Goal: Transaction & Acquisition: Purchase product/service

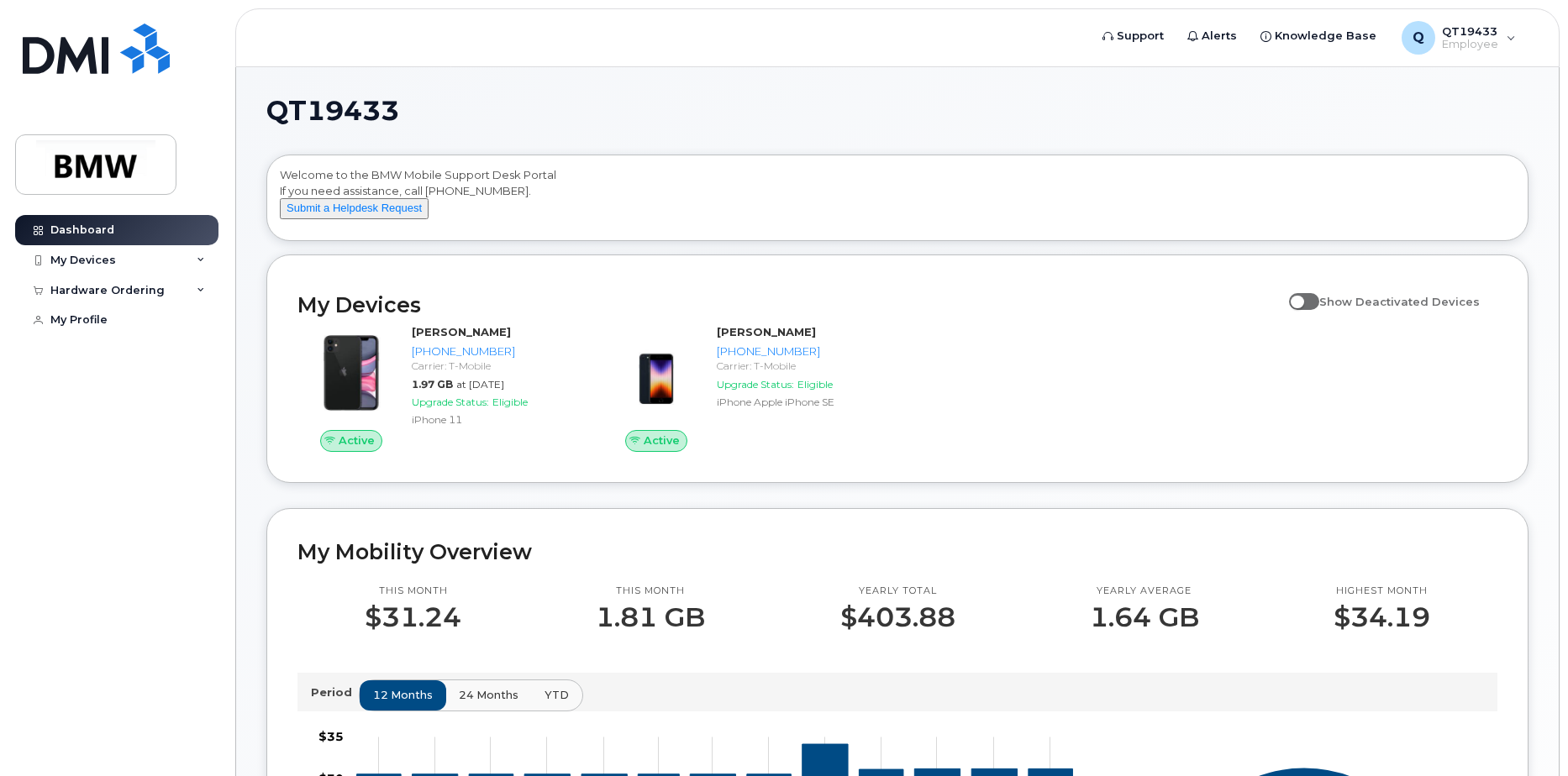
click at [1311, 310] on span at bounding box center [1304, 302] width 30 height 17
click at [1302, 299] on input "Show Deactivated Devices" at bounding box center [1296, 292] width 14 height 14
checkbox input "true"
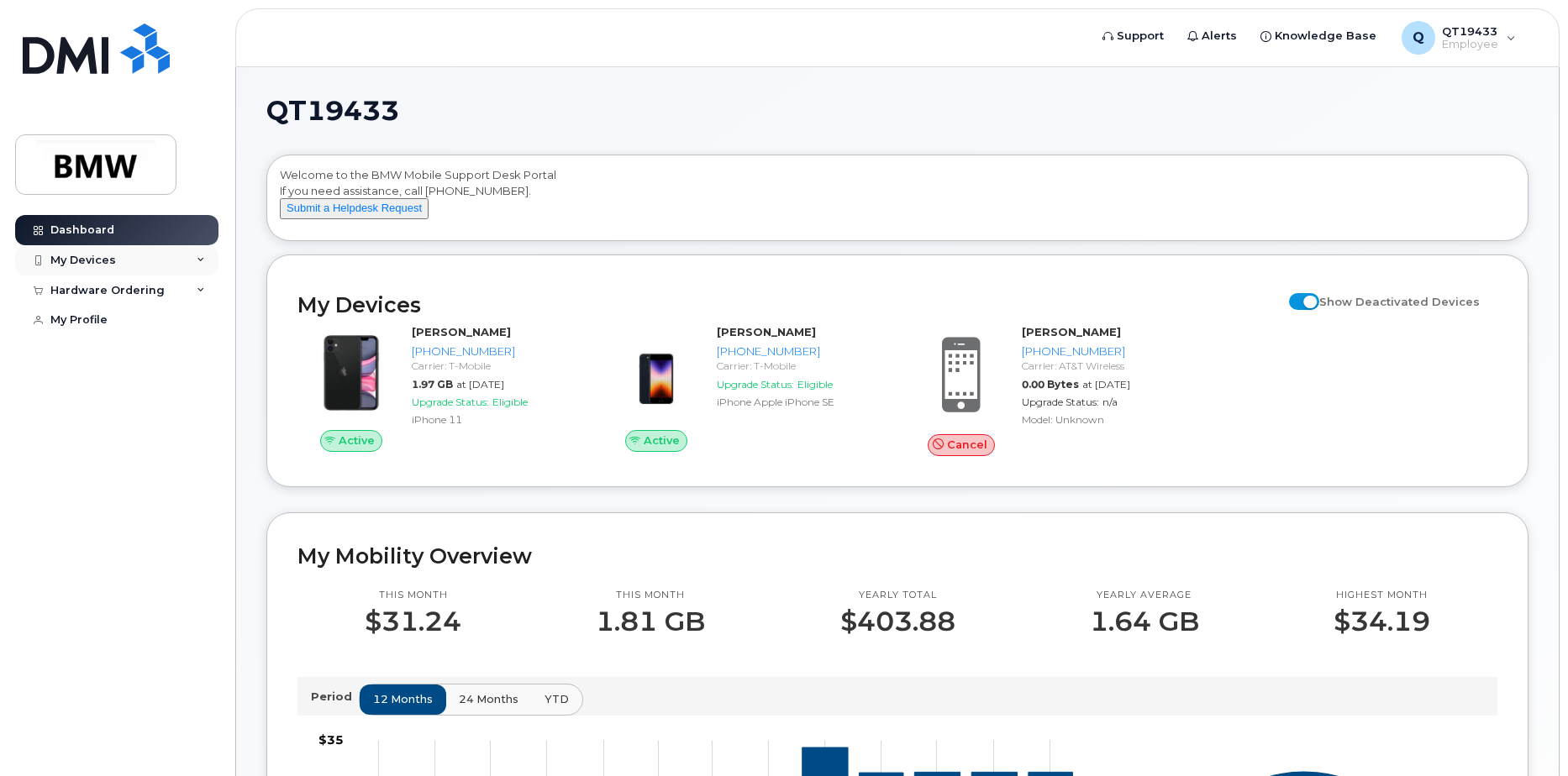
click at [197, 259] on icon at bounding box center [200, 260] width 8 height 8
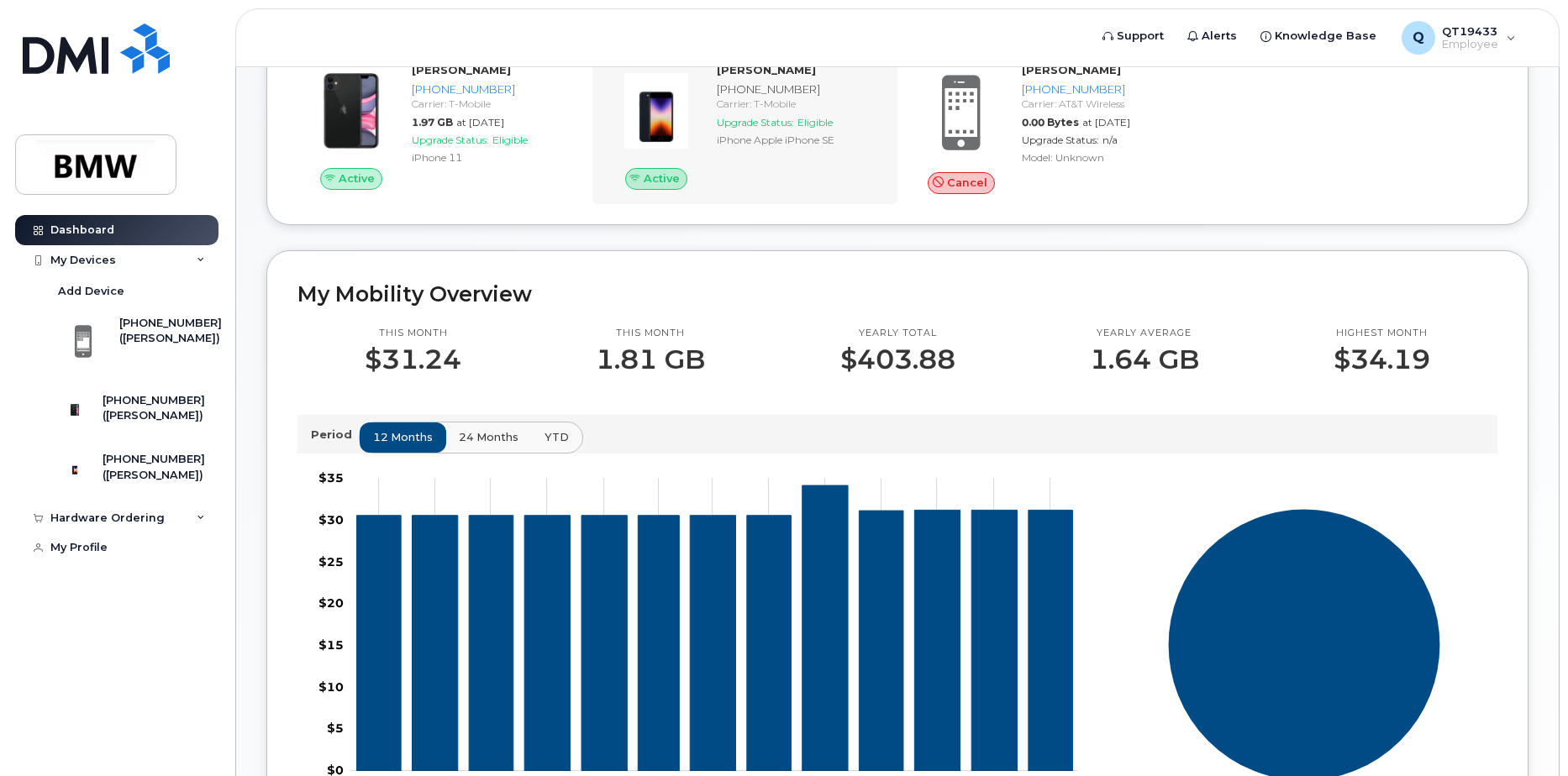
scroll to position [168, 0]
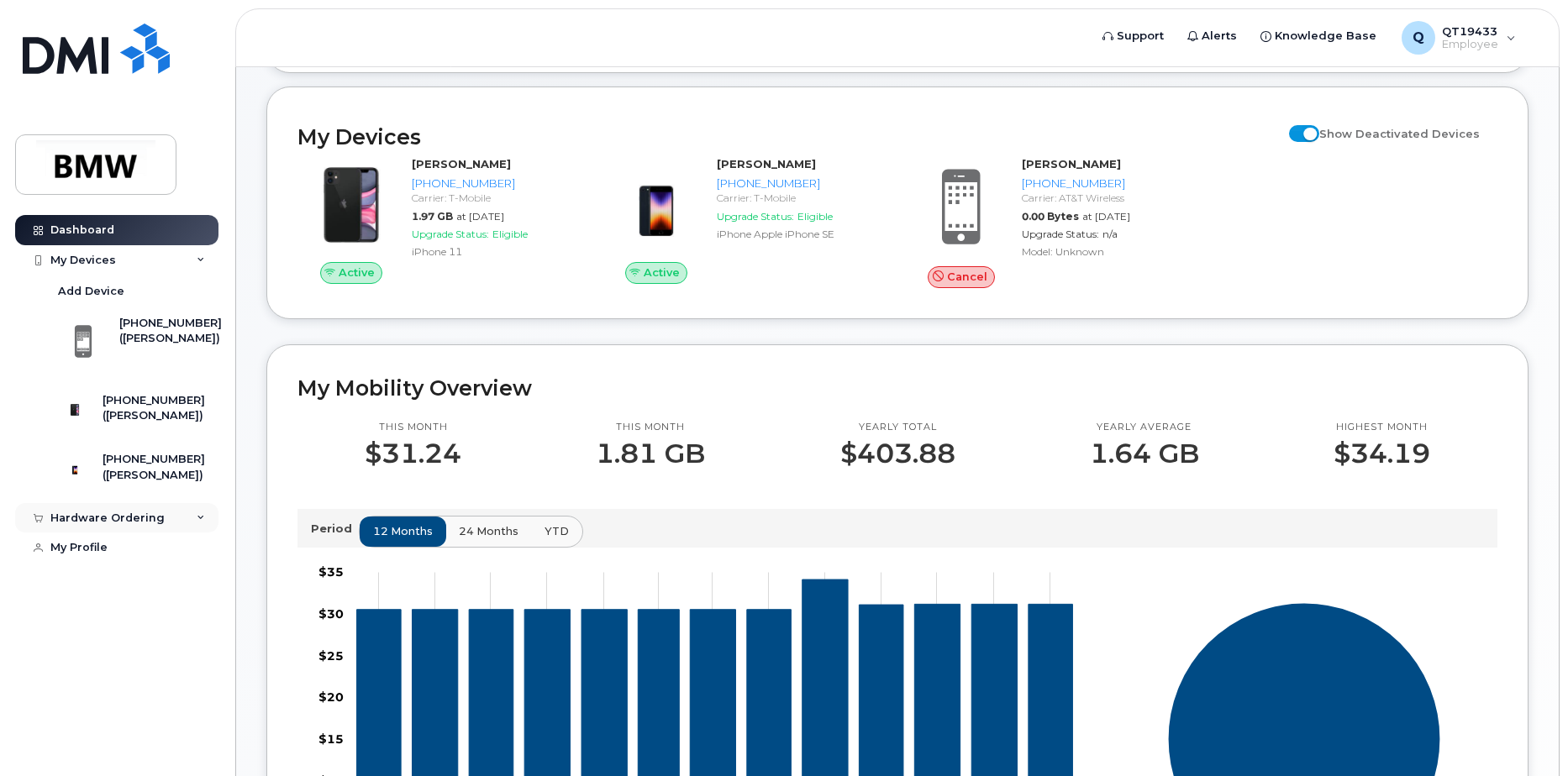
click at [193, 533] on div "Hardware Ordering" at bounding box center [116, 518] width 203 height 30
click at [104, 556] on div "My Orders" at bounding box center [89, 548] width 61 height 15
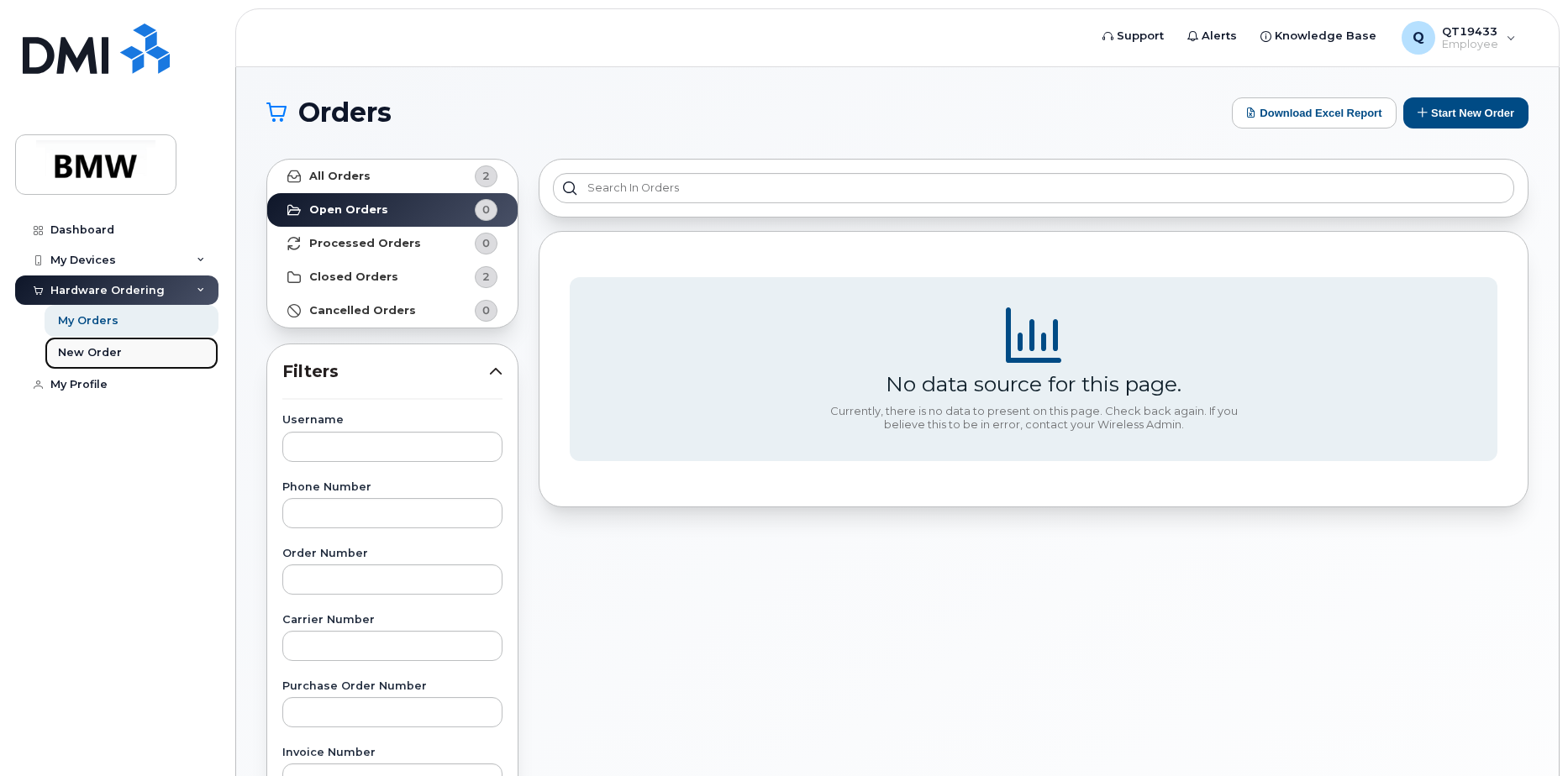
click at [104, 352] on div "New Order" at bounding box center [90, 352] width 64 height 15
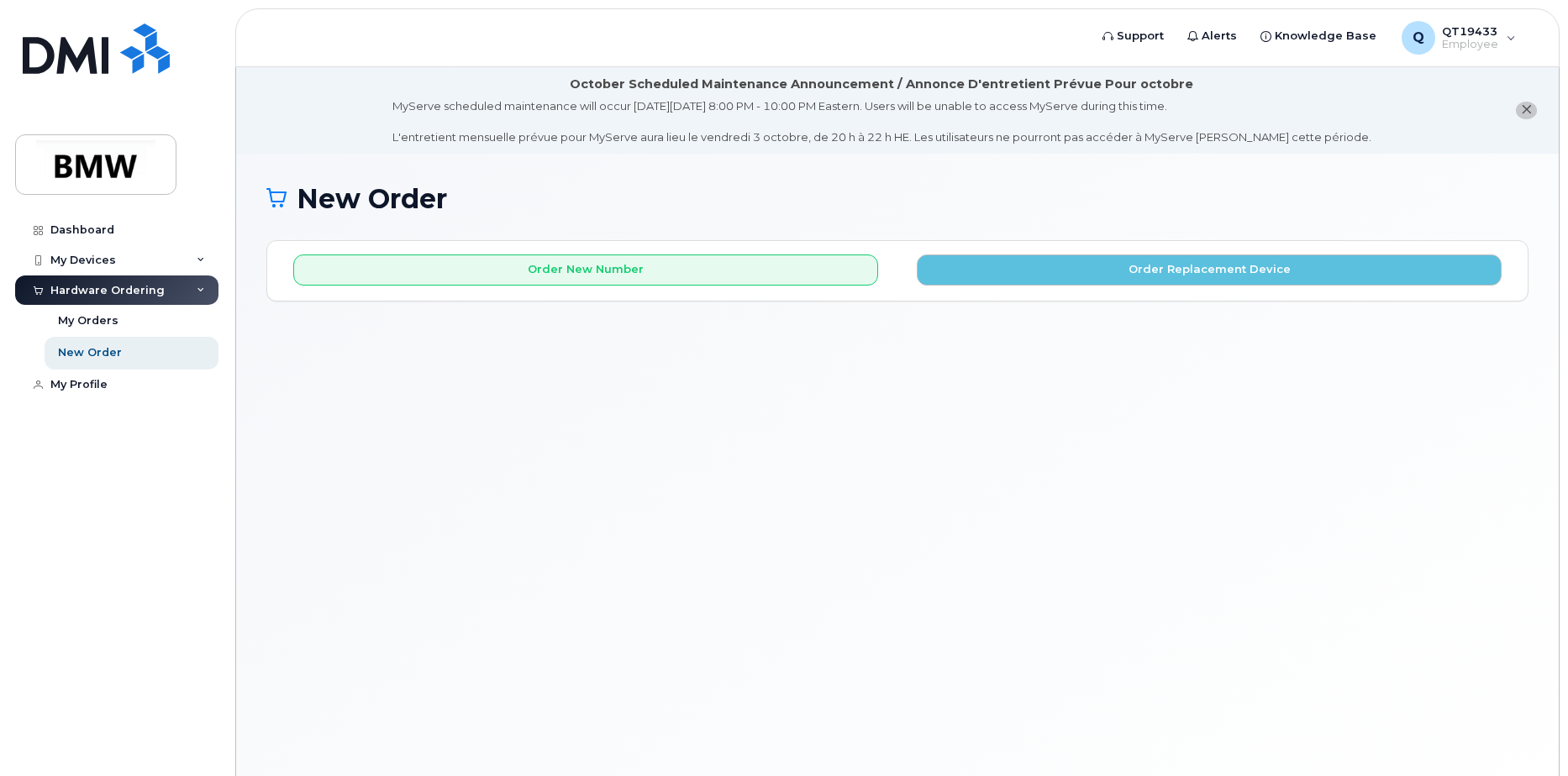
click at [104, 350] on div "New Order" at bounding box center [90, 352] width 64 height 15
click at [71, 388] on div "My Profile" at bounding box center [79, 385] width 57 height 14
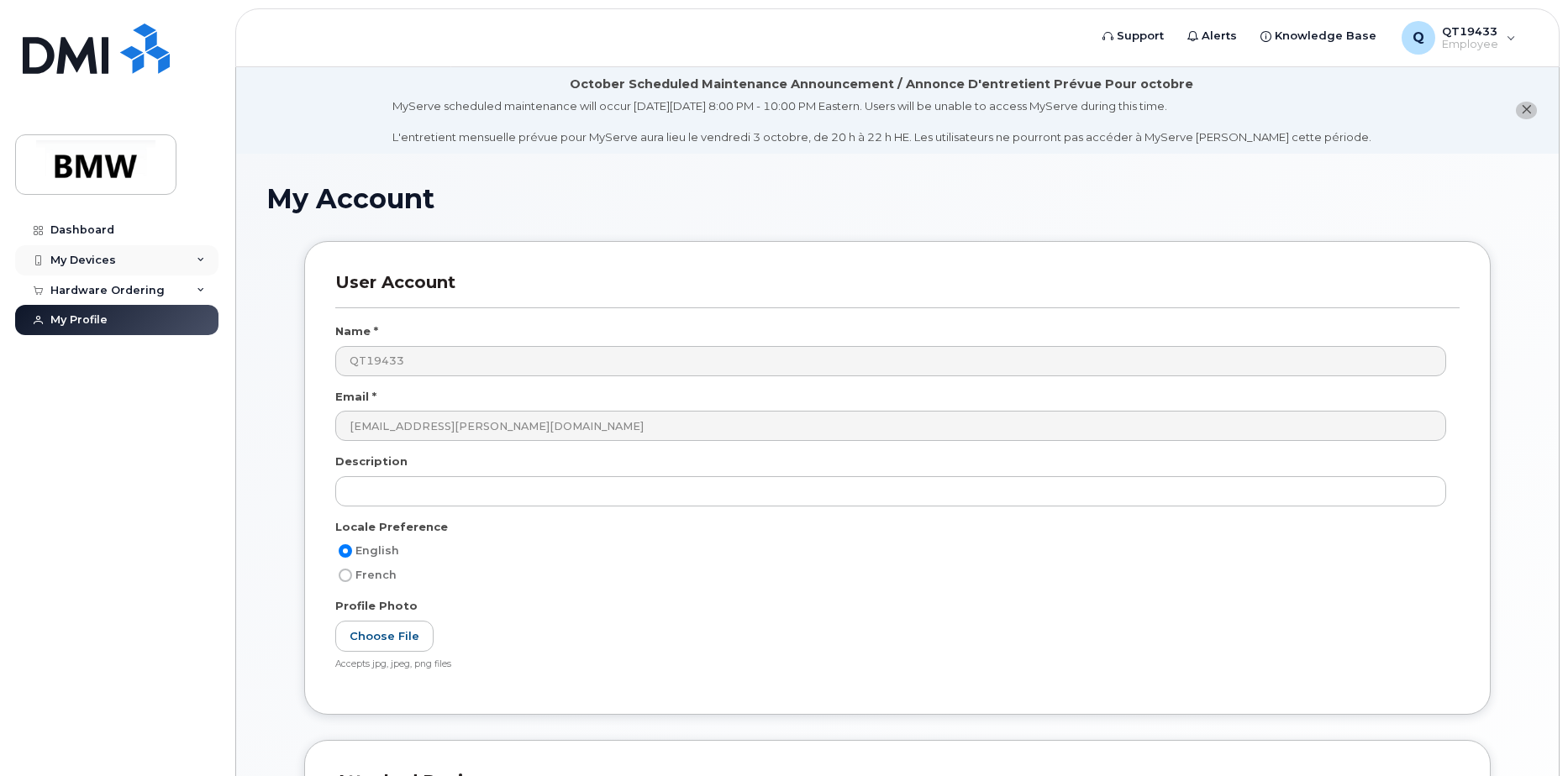
click at [125, 258] on div "My Devices" at bounding box center [116, 260] width 203 height 30
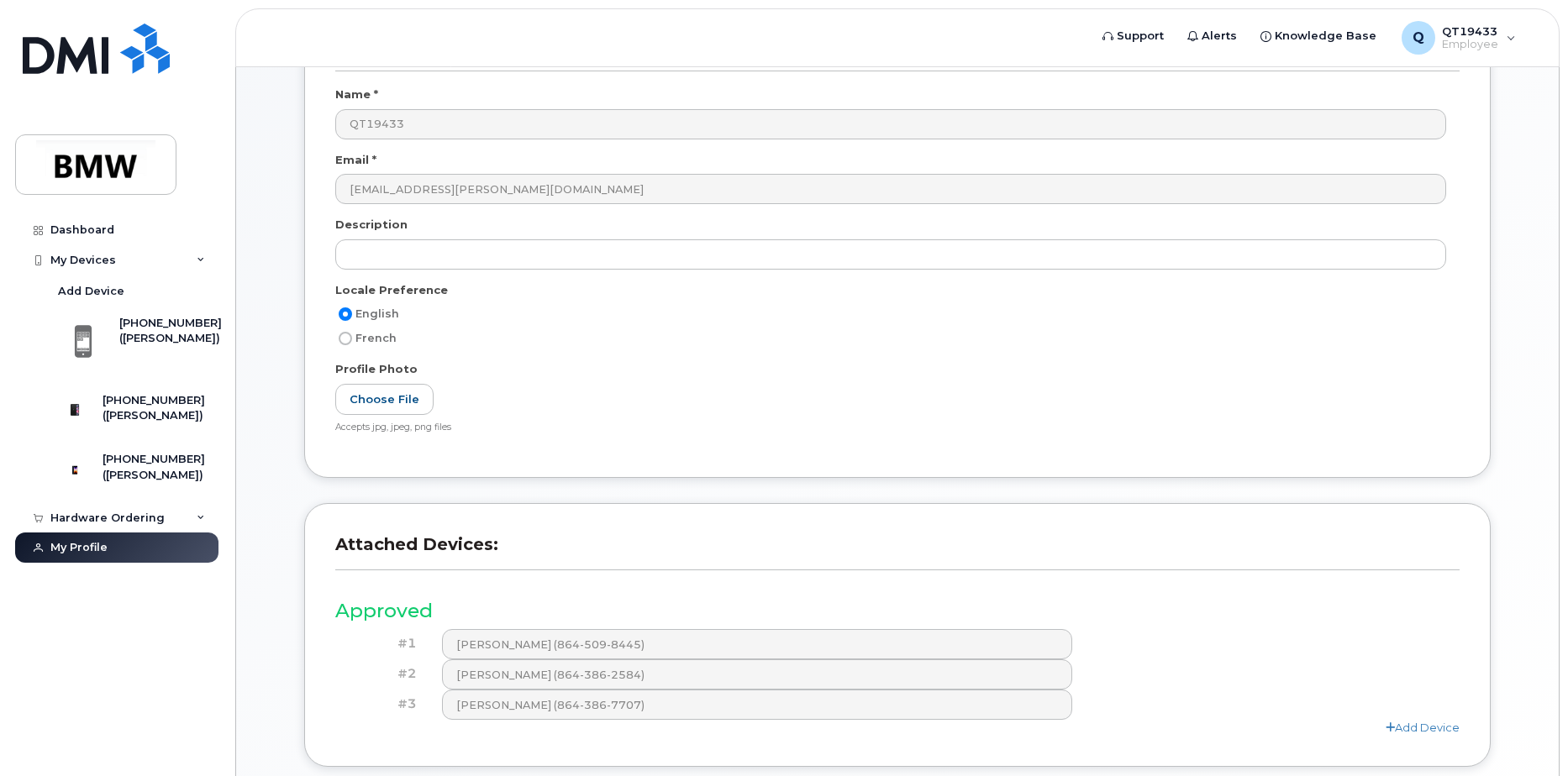
scroll to position [84, 0]
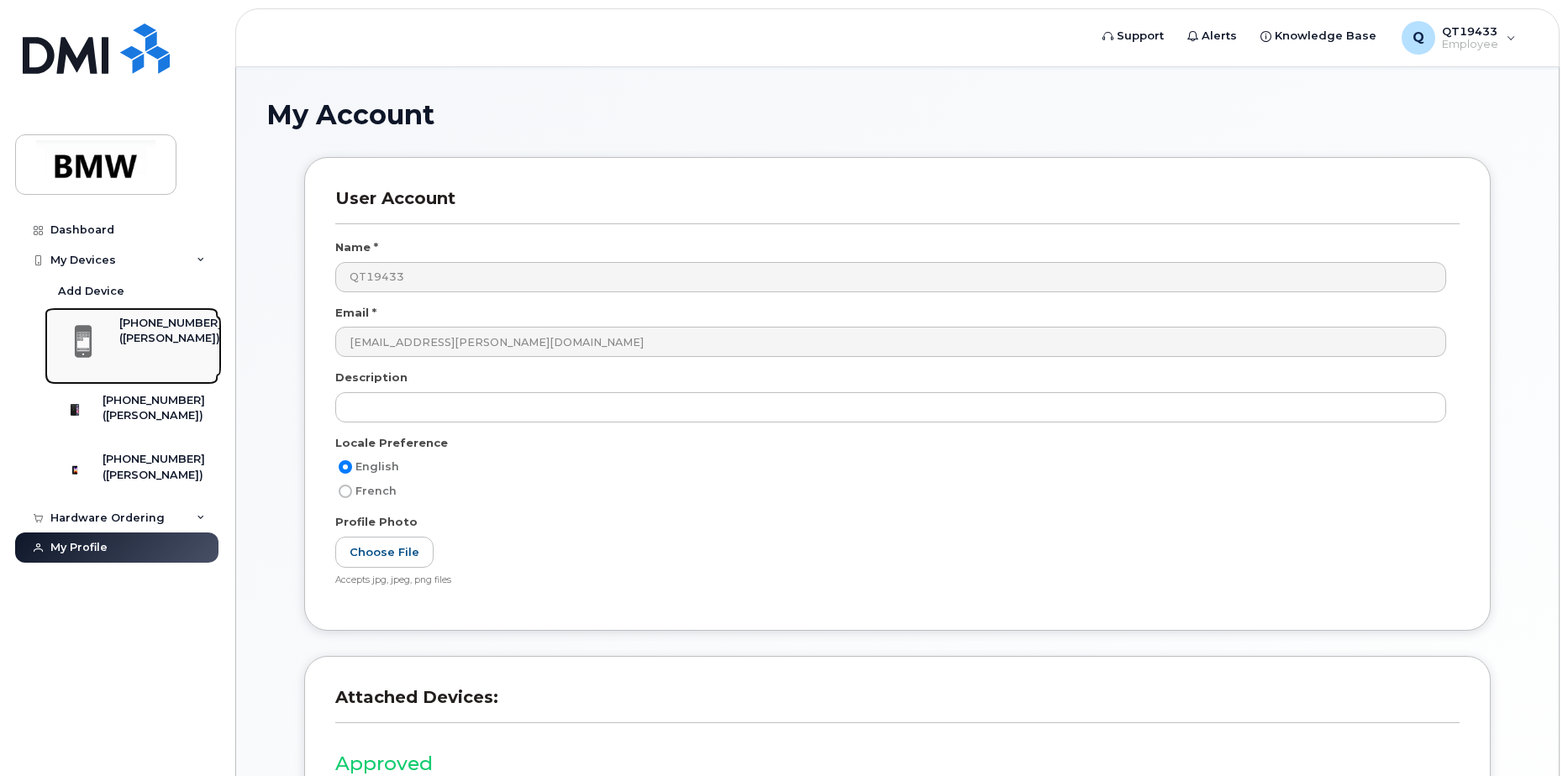
click at [94, 337] on span at bounding box center [83, 341] width 33 height 35
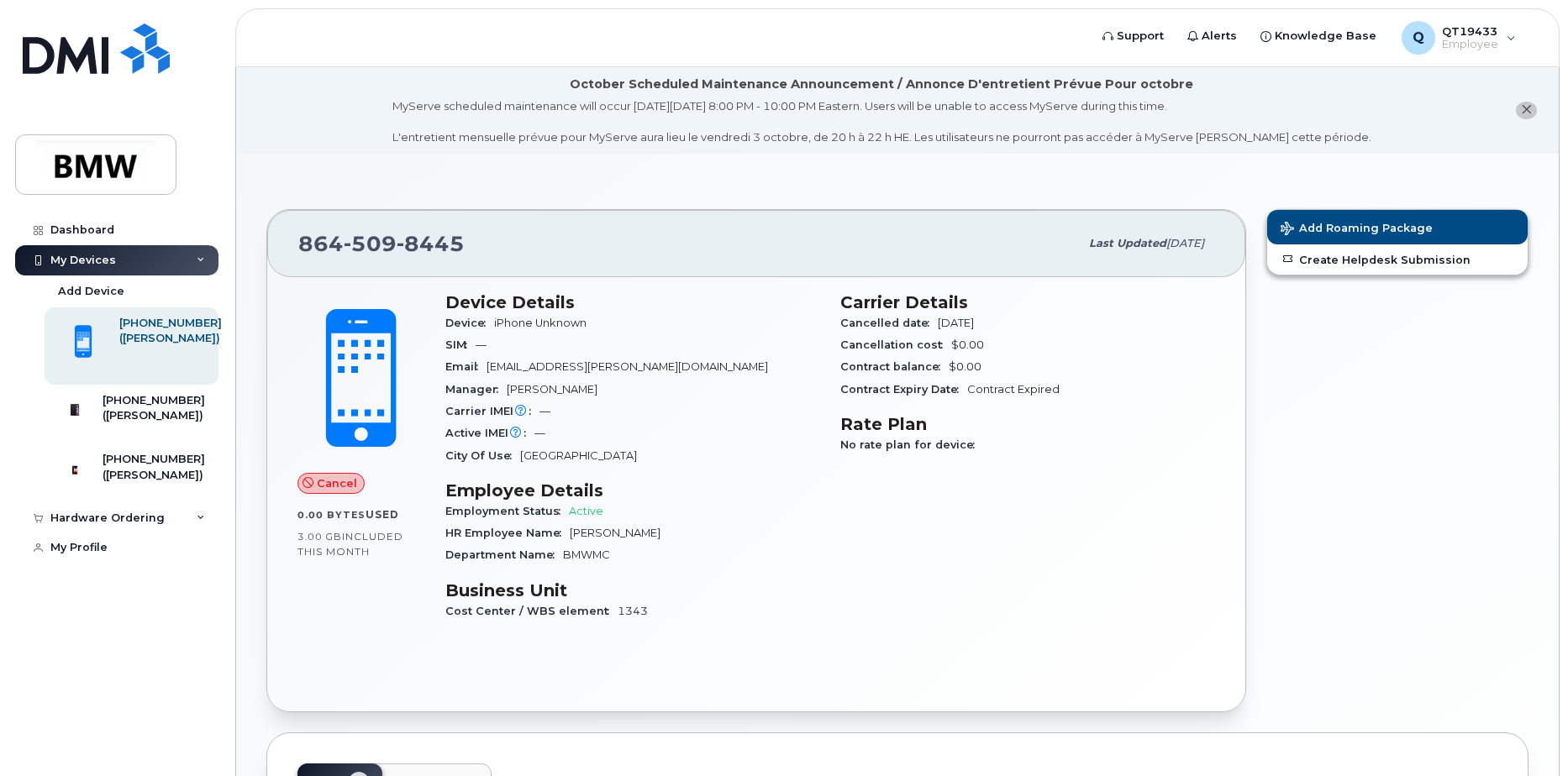
click at [604, 602] on div "Cost Center / WBS element 1343" at bounding box center [633, 612] width 375 height 22
click at [117, 412] on div "([PERSON_NAME])" at bounding box center [153, 416] width 102 height 15
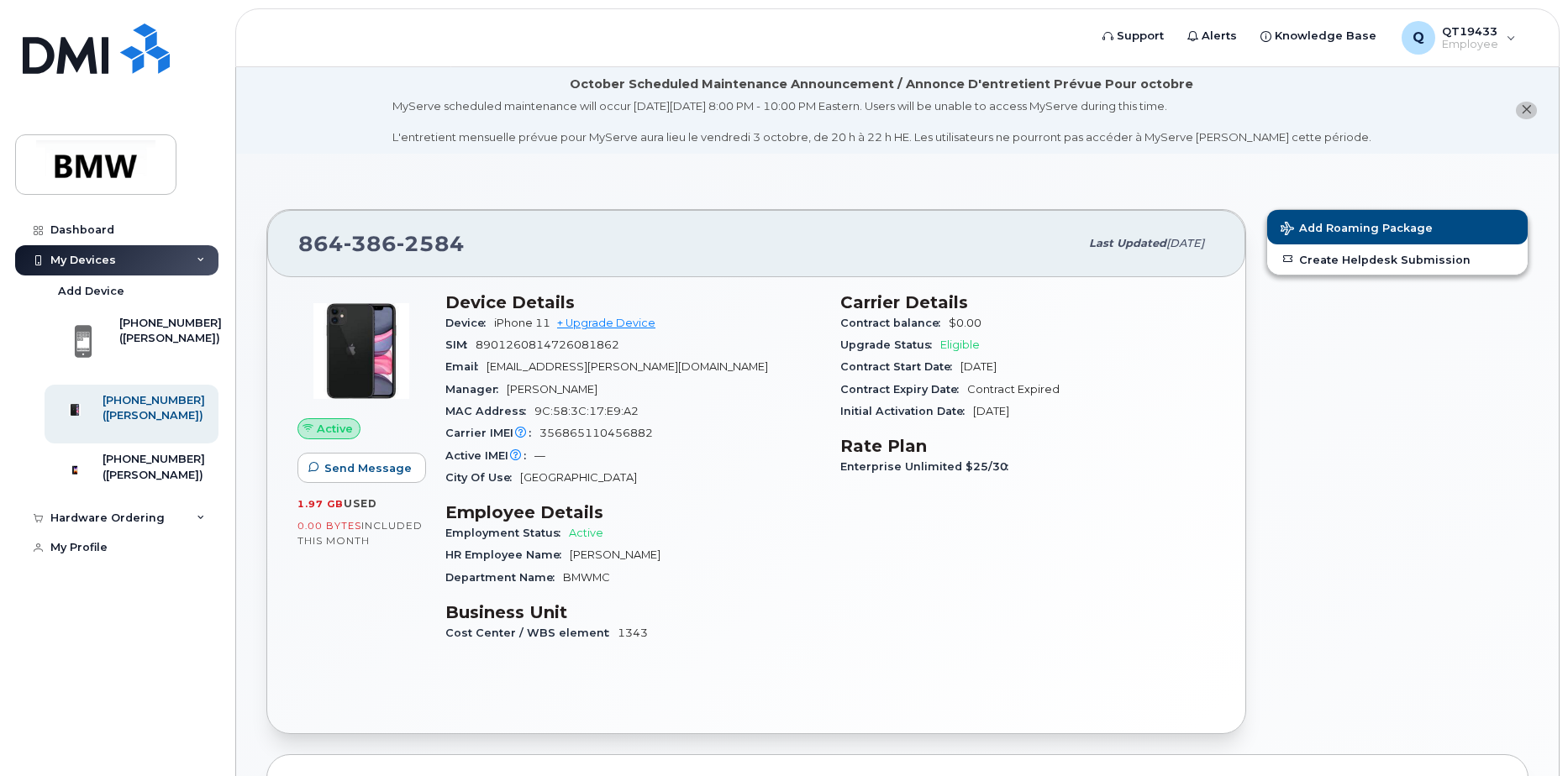
click at [634, 629] on span "1343" at bounding box center [632, 633] width 30 height 13
click at [354, 468] on span "Send Message" at bounding box center [367, 468] width 88 height 16
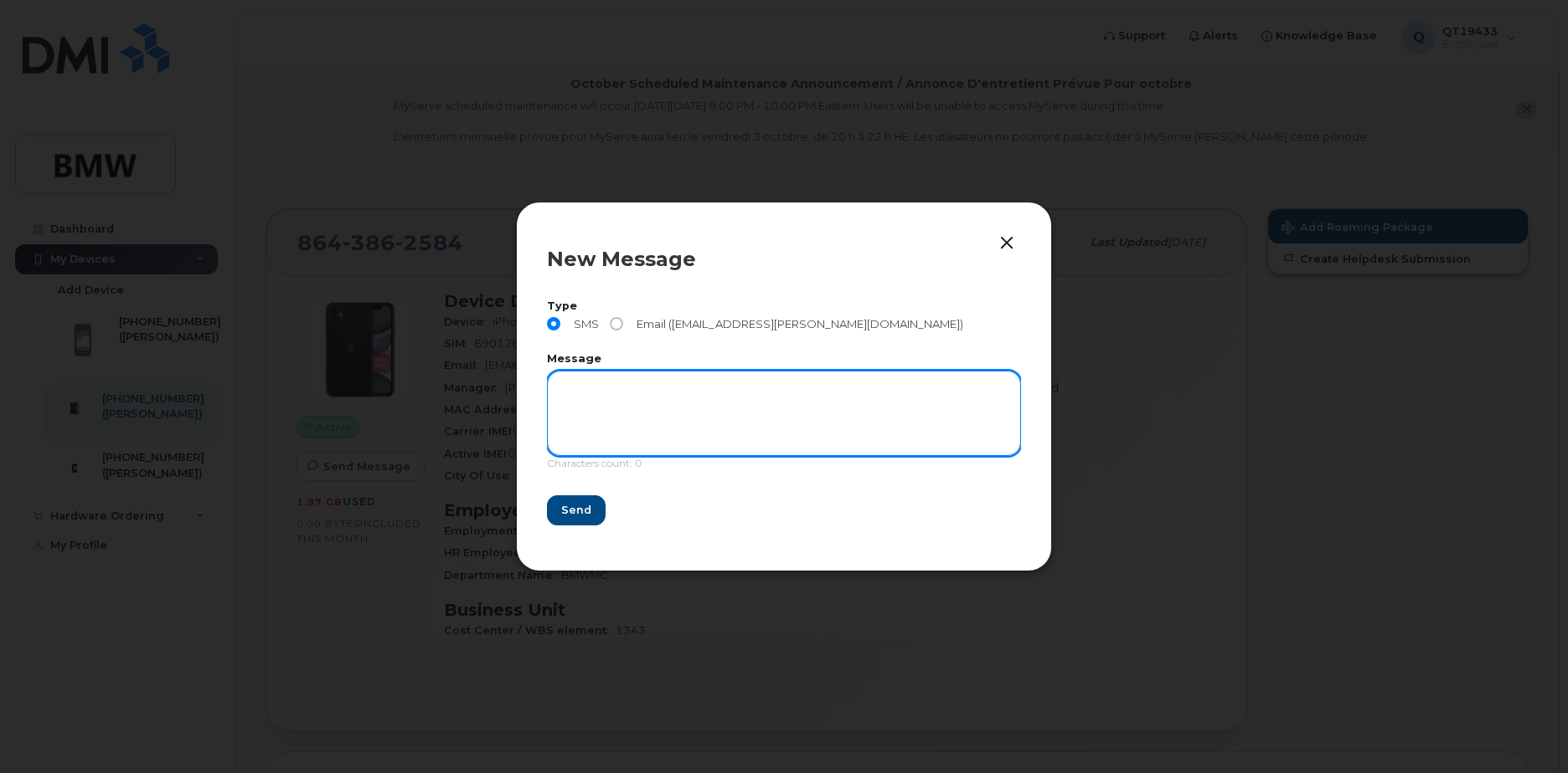
click at [641, 416] on textarea at bounding box center [784, 413] width 474 height 85
type textarea "Hello sir"
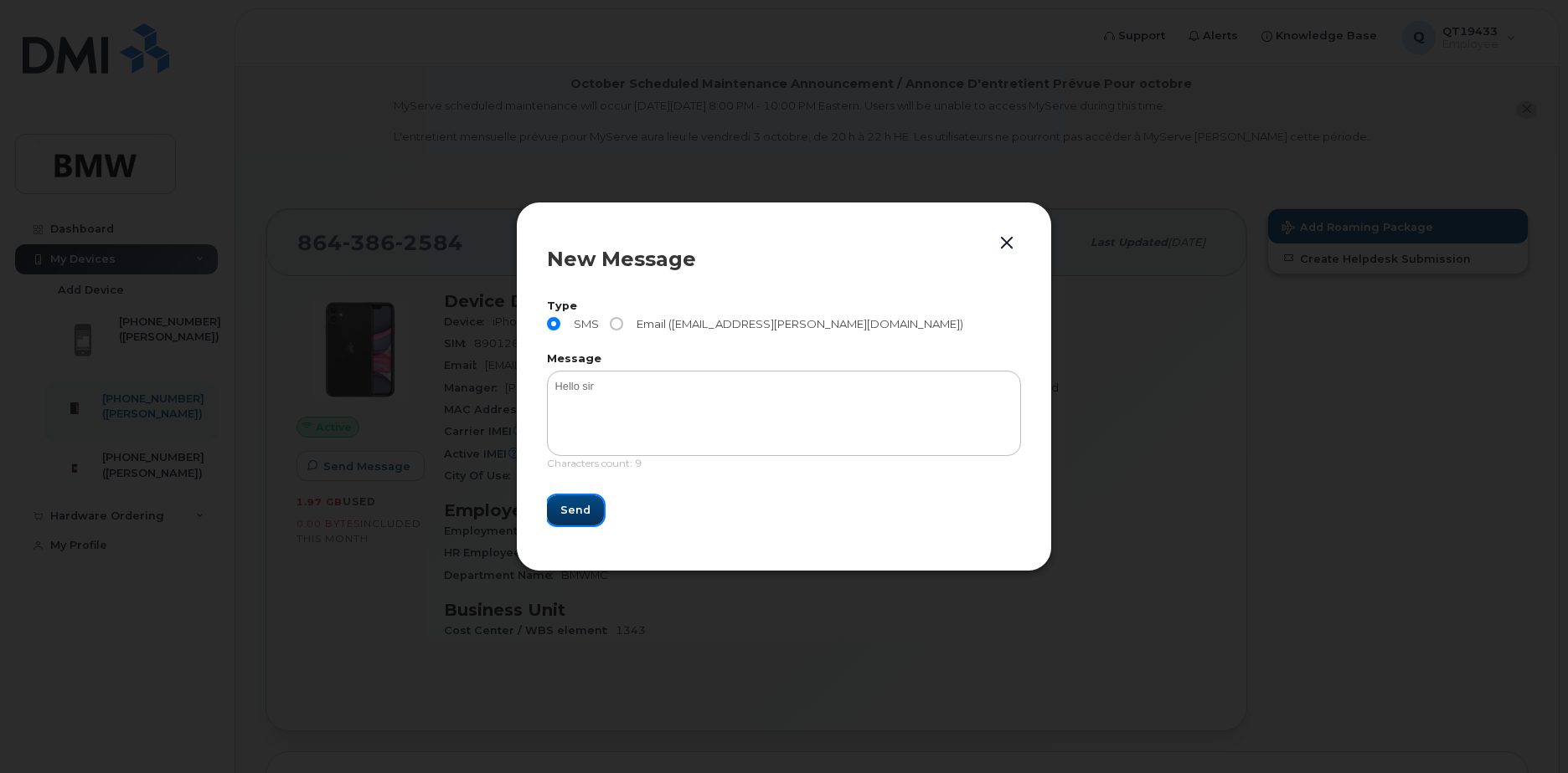
click at [567, 508] on span "Send" at bounding box center [575, 509] width 30 height 16
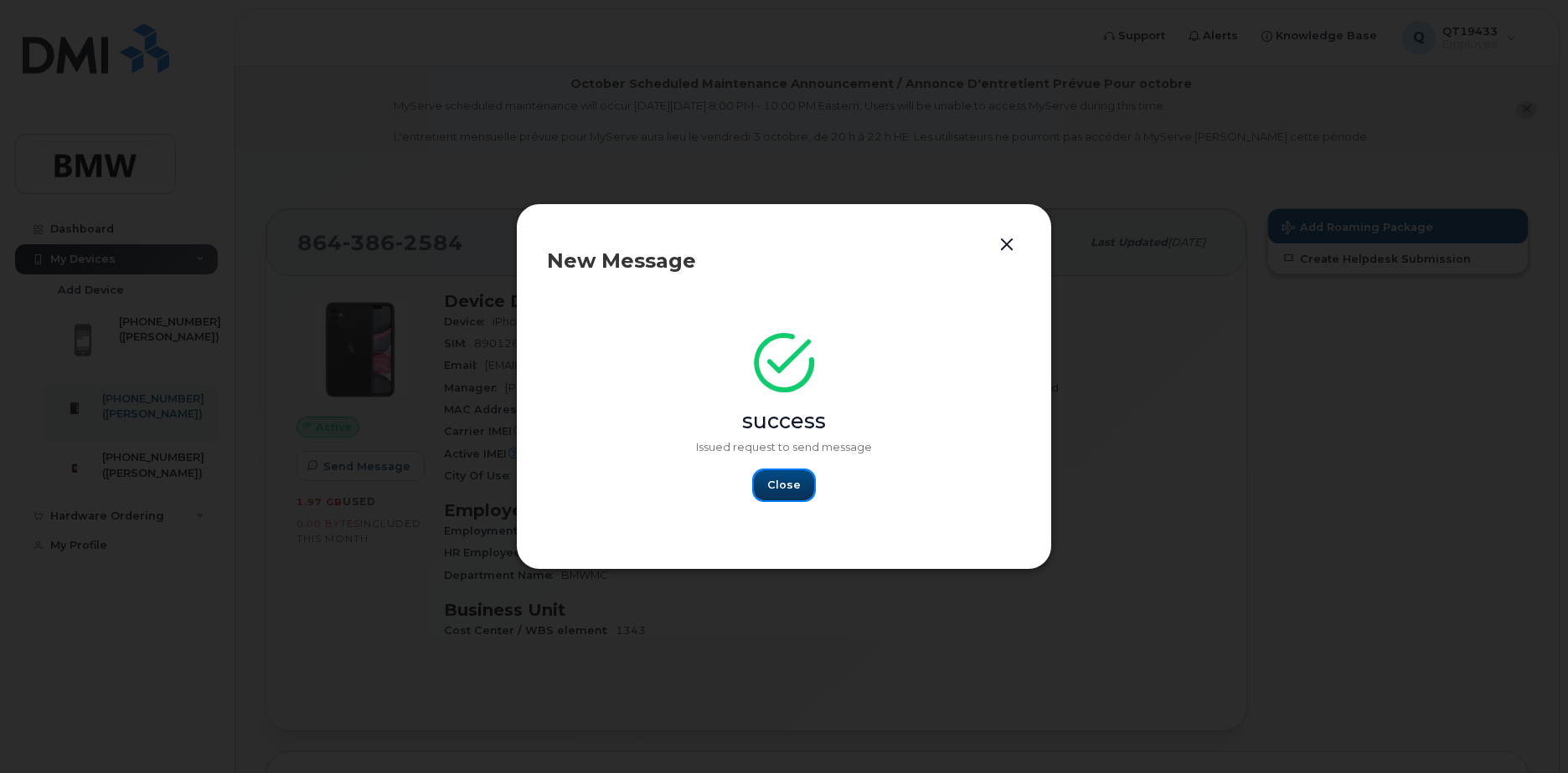
click at [781, 482] on span "Close" at bounding box center [784, 484] width 33 height 16
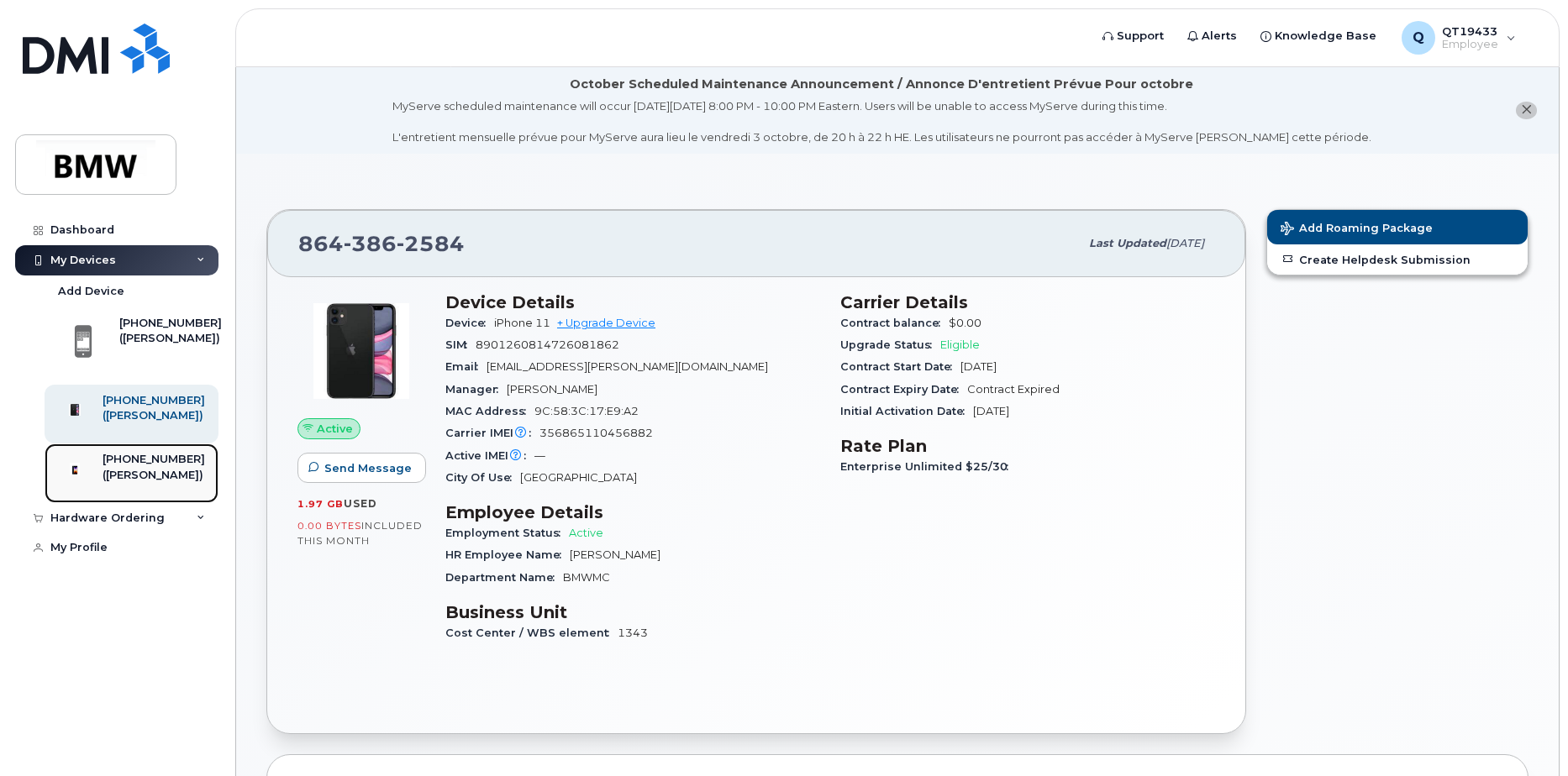
click at [167, 484] on div "([PERSON_NAME])" at bounding box center [153, 475] width 102 height 15
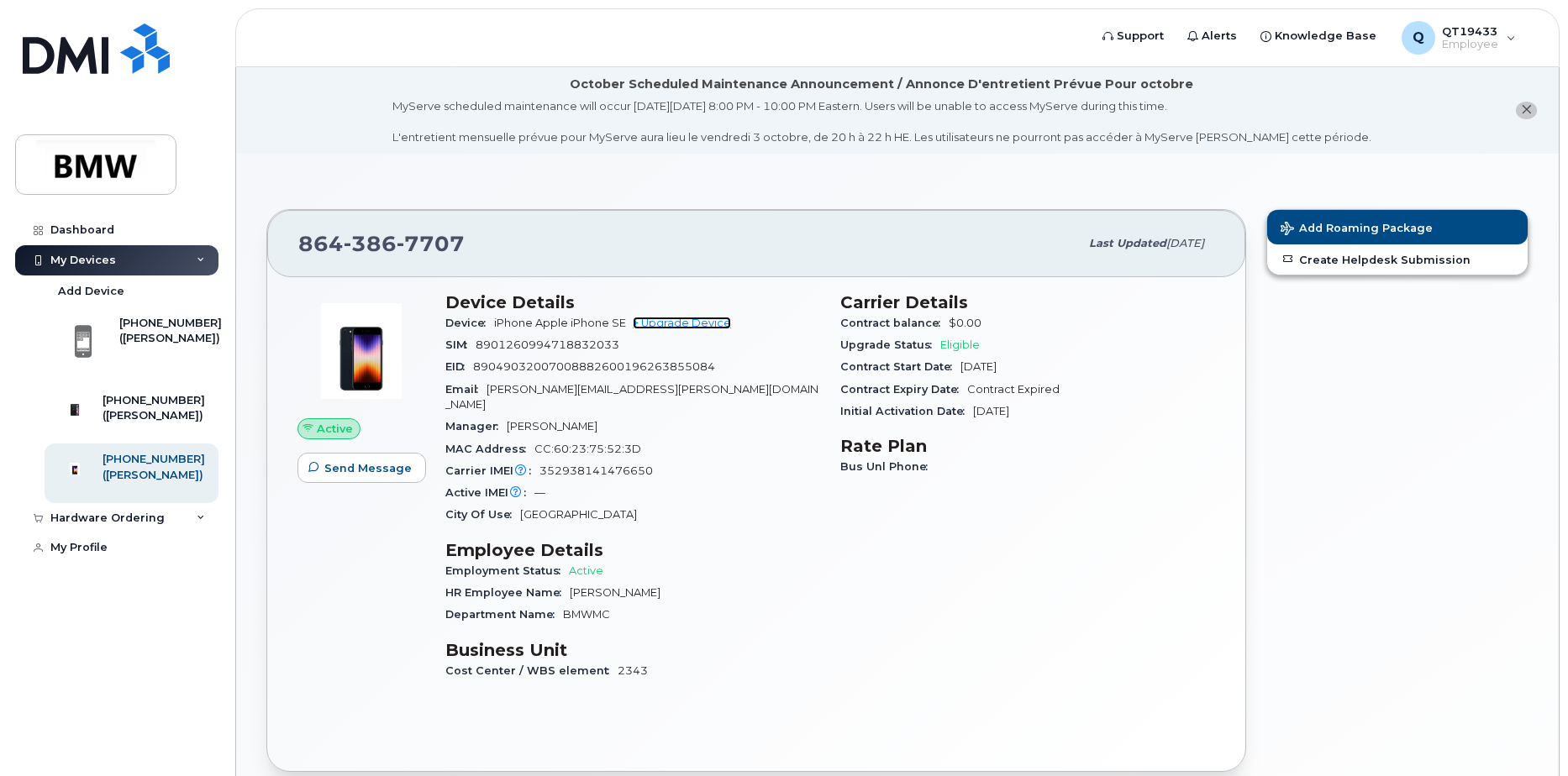
click at [659, 326] on link "+ Upgrade Device" at bounding box center [682, 323] width 99 height 13
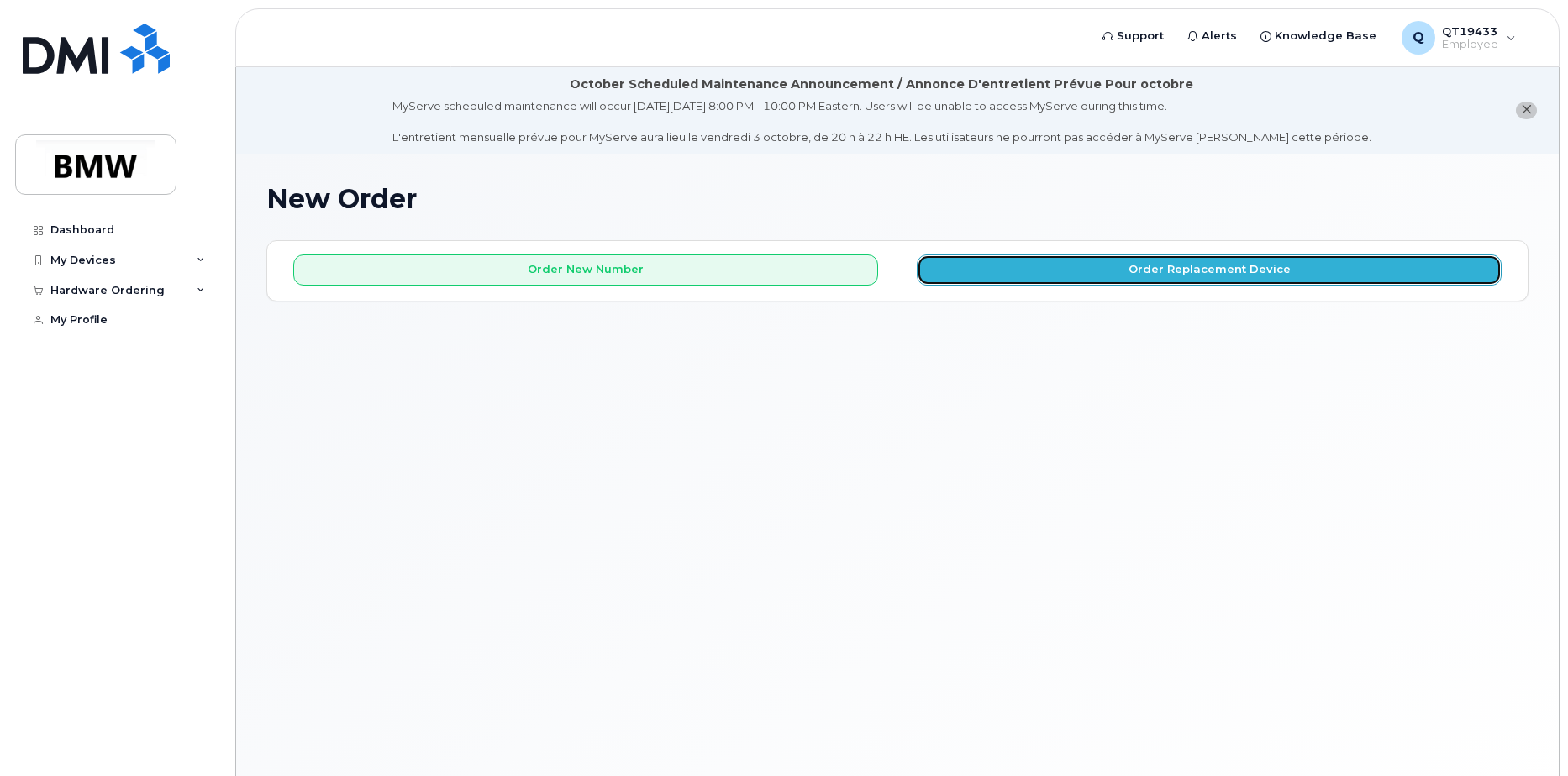
click at [1115, 273] on button "Order Replacement Device" at bounding box center [1209, 270] width 585 height 31
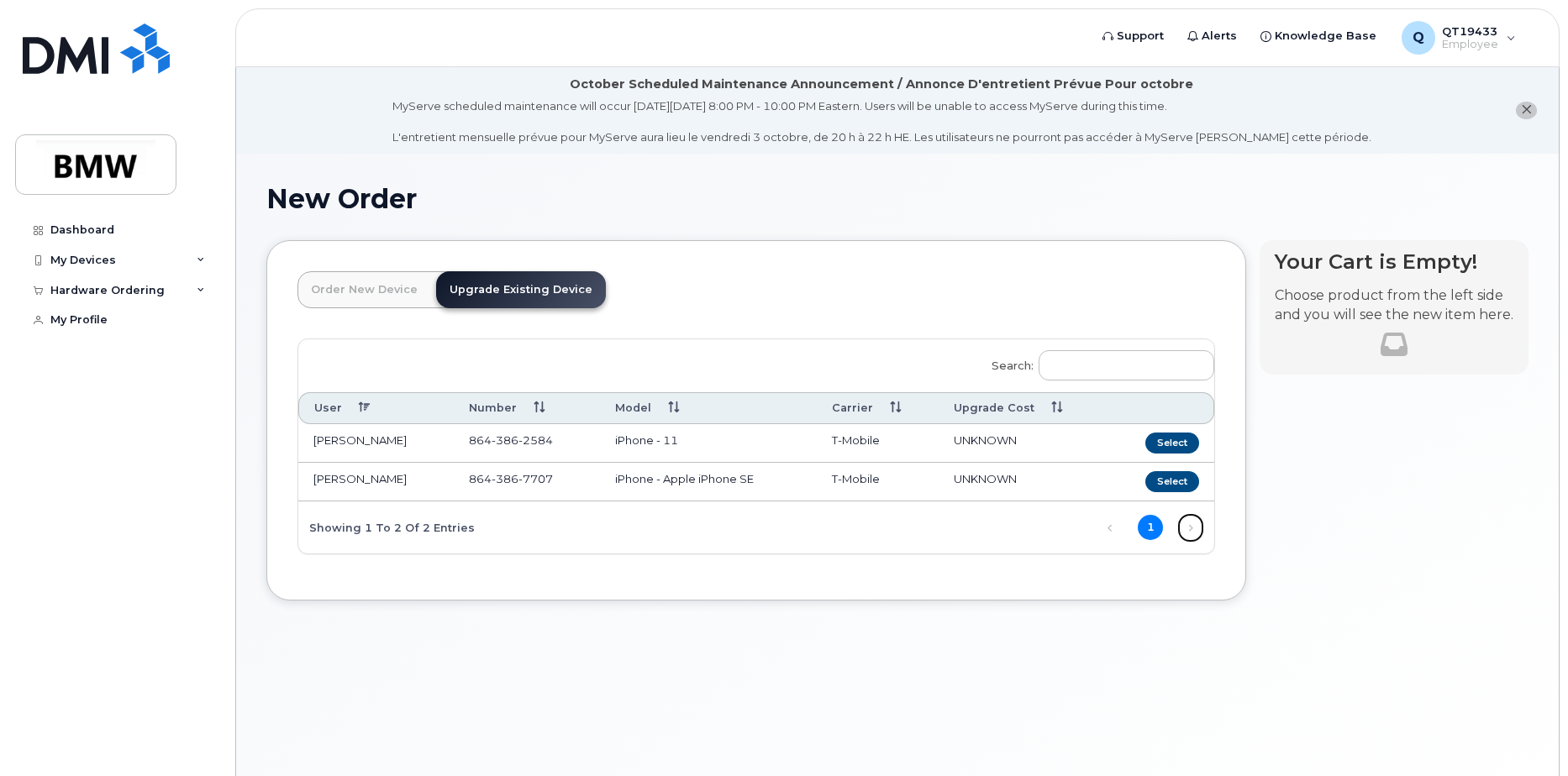
click at [1184, 528] on link "Next" at bounding box center [1191, 528] width 25 height 25
click at [1192, 528] on link "Next" at bounding box center [1191, 528] width 25 height 25
click at [1171, 447] on button "Select" at bounding box center [1172, 443] width 54 height 21
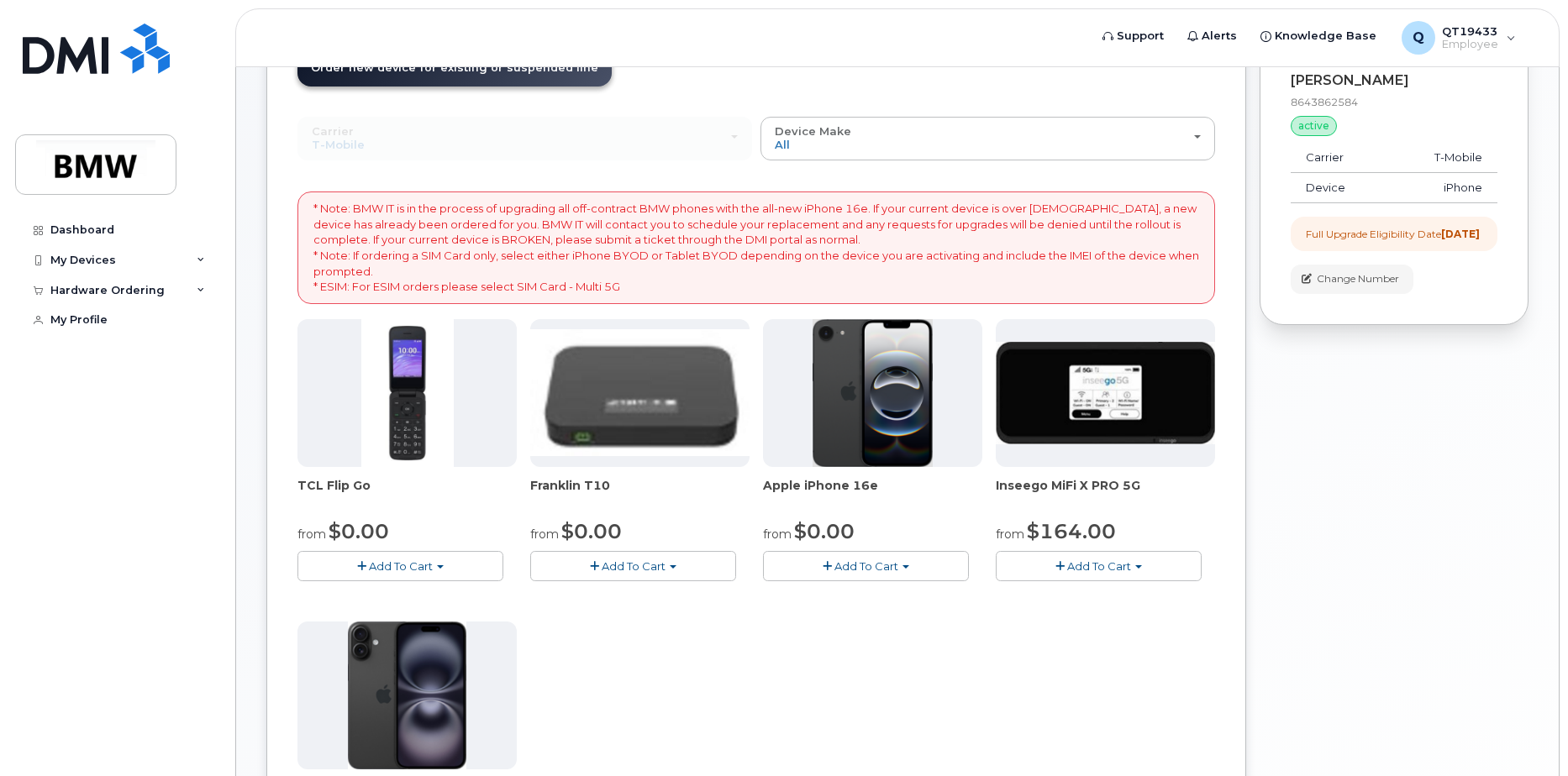
scroll to position [252, 0]
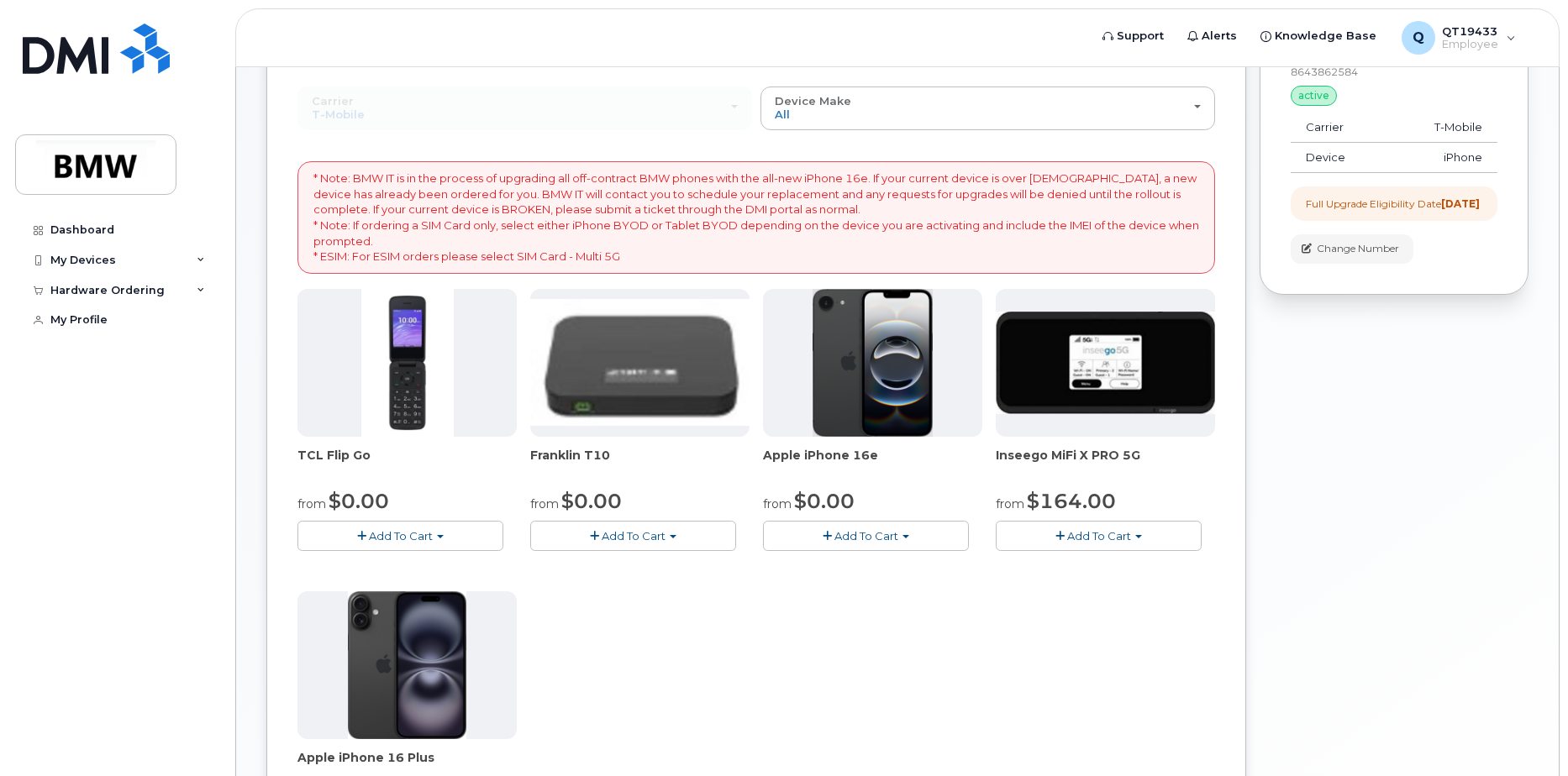
click at [595, 457] on span "Franklin T10" at bounding box center [640, 463] width 220 height 33
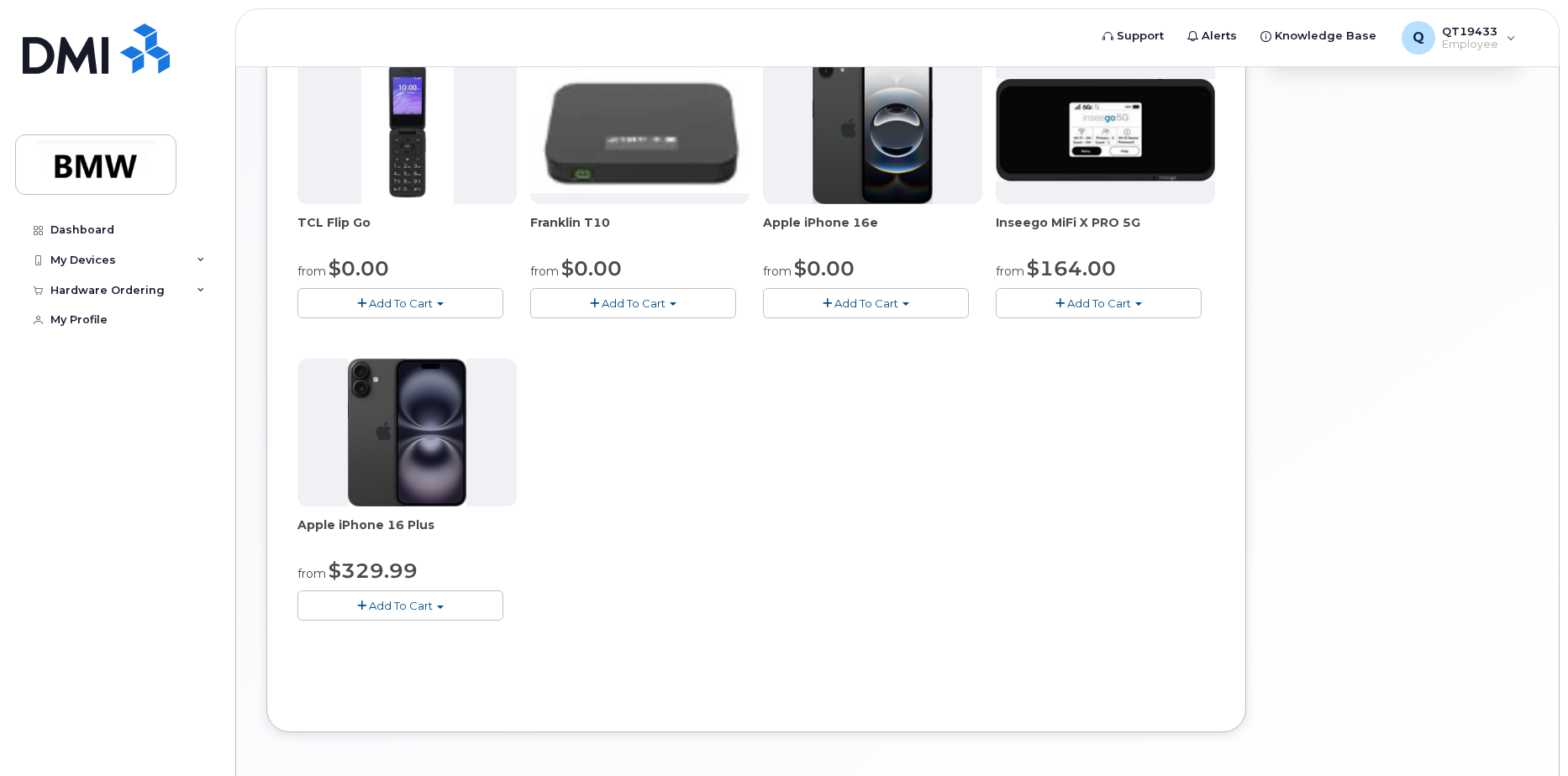
scroll to position [504, 0]
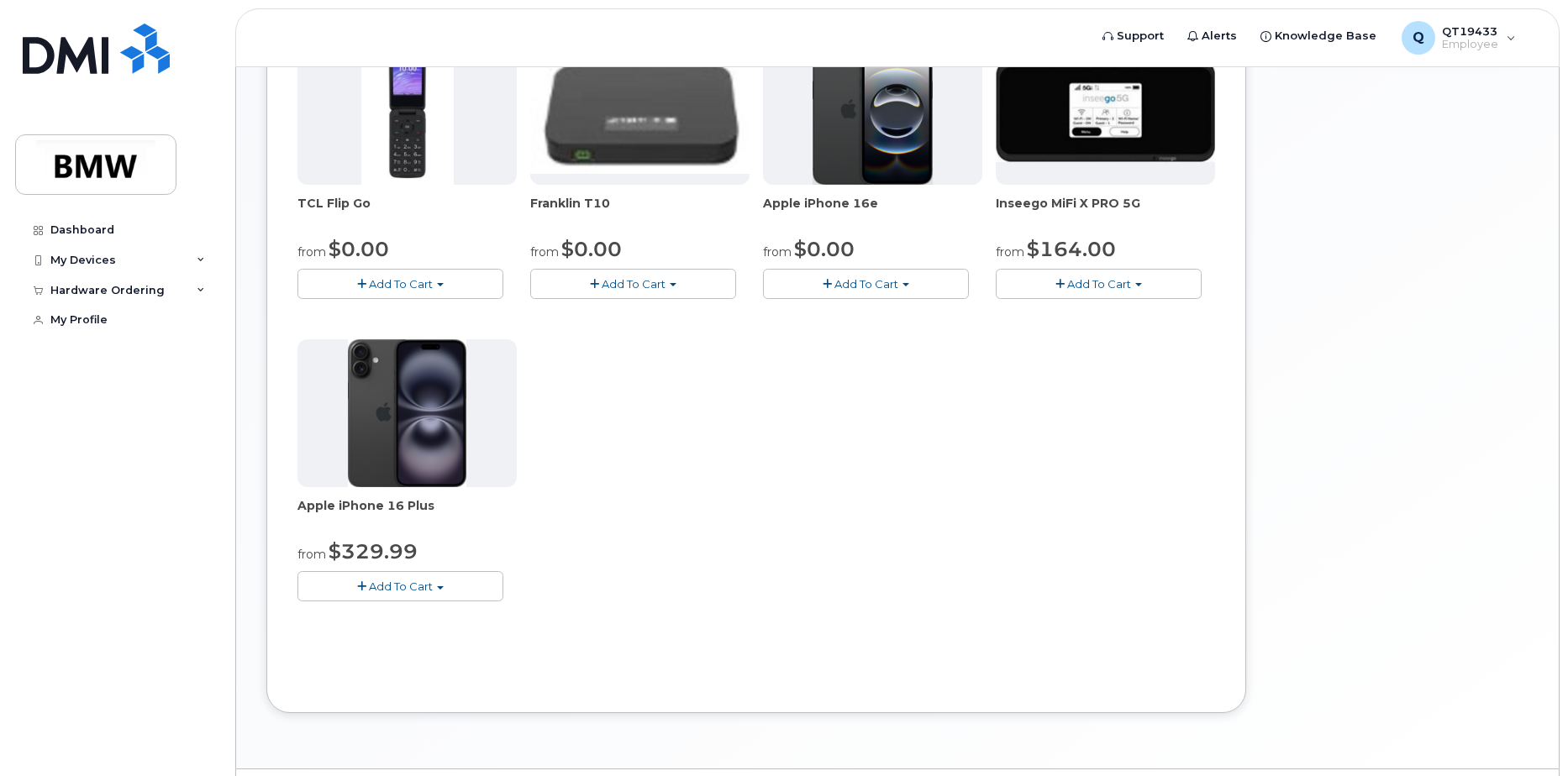
drag, startPoint x: 610, startPoint y: 204, endPoint x: 521, endPoint y: 201, distance: 89.1
click at [521, 201] on div "TCL Flip Go from $0.00 Add To Cart $0.00 - 30 month Upgrade $96.00 - Full Price…" at bounding box center [756, 332] width 917 height 591
drag, startPoint x: 521, startPoint y: 201, endPoint x: 546, endPoint y: 205, distance: 25.3
copy div "from $0.00 Add To Cart $0.00 - 30 month Upgrade $96.00 - Full Price Upgrade Fra…"
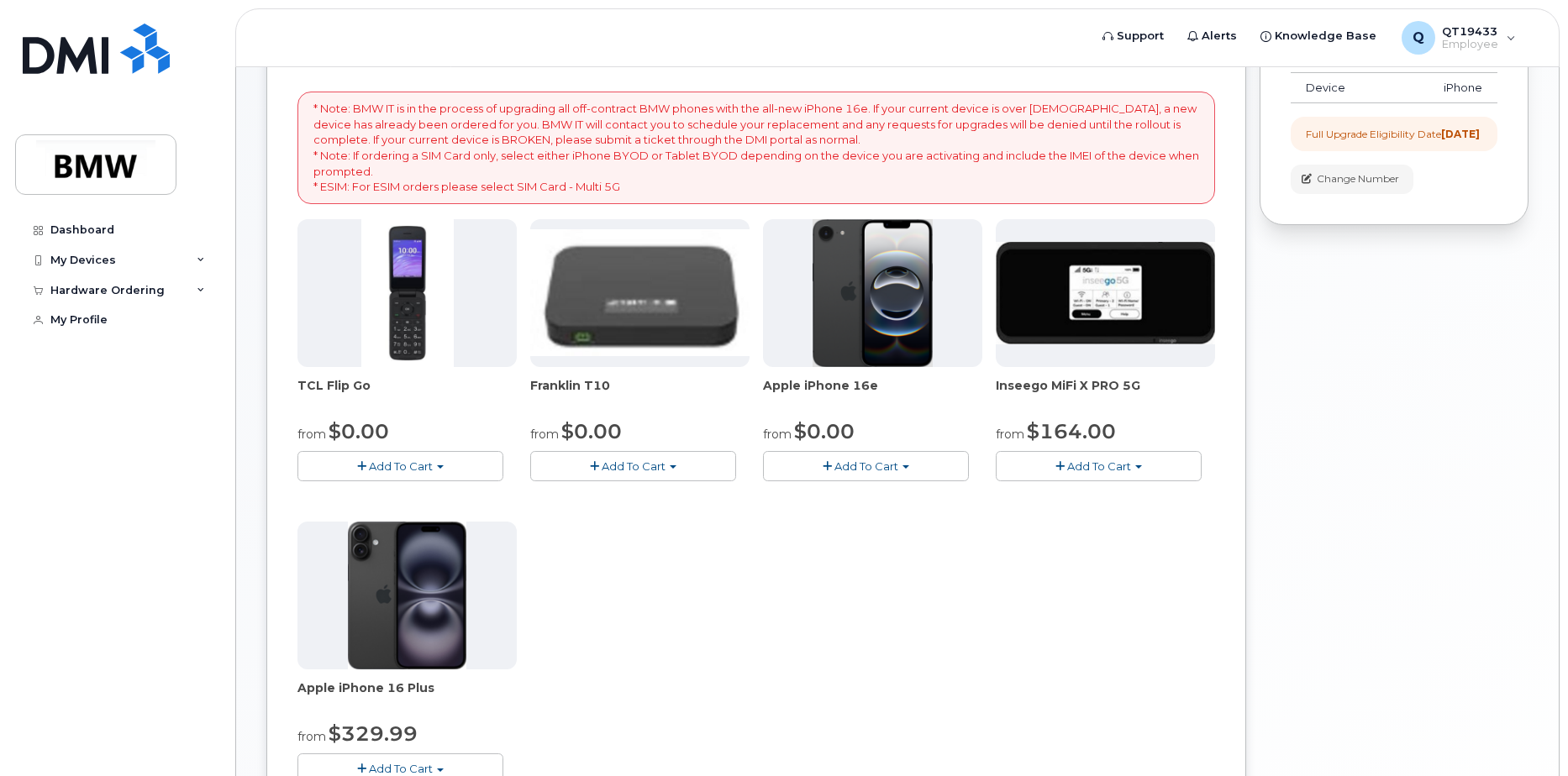
scroll to position [336, 0]
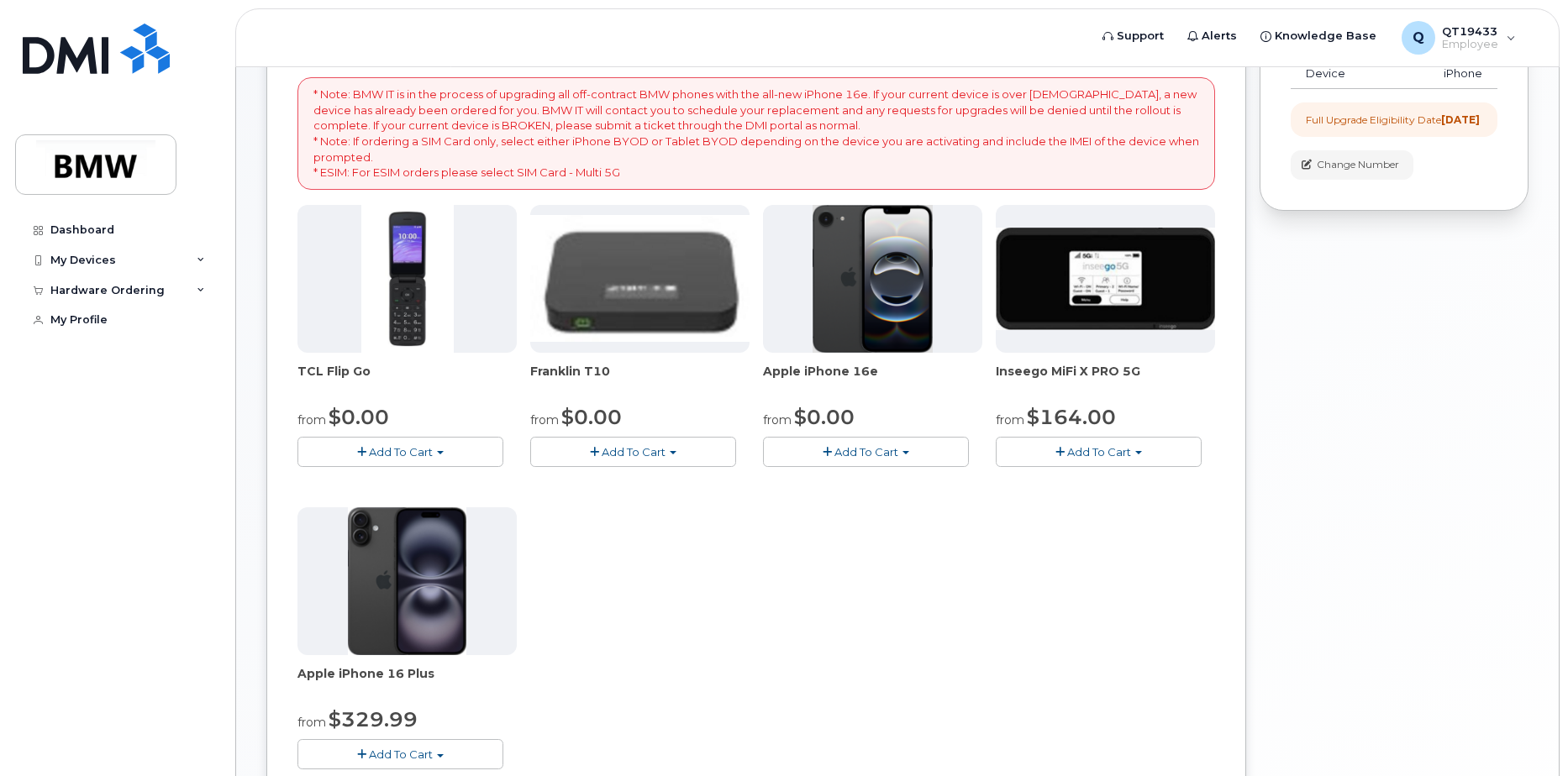
click at [1107, 286] on img at bounding box center [1106, 279] width 220 height 102
click at [1085, 368] on span "Inseego MiFi X PRO 5G" at bounding box center [1106, 379] width 220 height 33
click at [1092, 293] on img at bounding box center [1106, 279] width 220 height 102
click at [1094, 306] on img at bounding box center [1106, 279] width 220 height 102
drag, startPoint x: 1134, startPoint y: 370, endPoint x: 998, endPoint y: 374, distance: 136.1
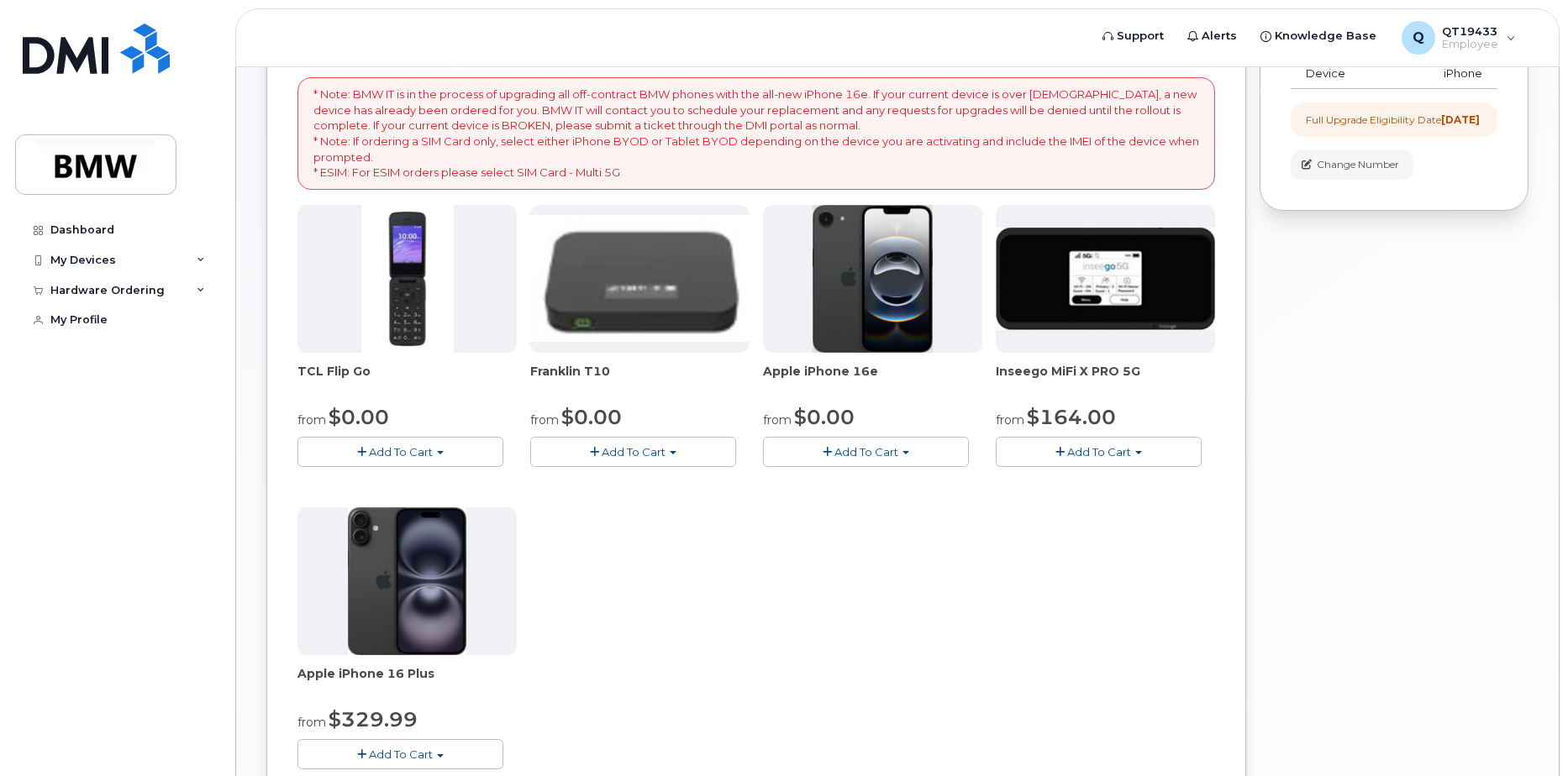
click at [998, 374] on span "Inseego MiFi X PRO 5G" at bounding box center [1106, 379] width 220 height 33
copy span "Inseego MiFi X PRO 5G"
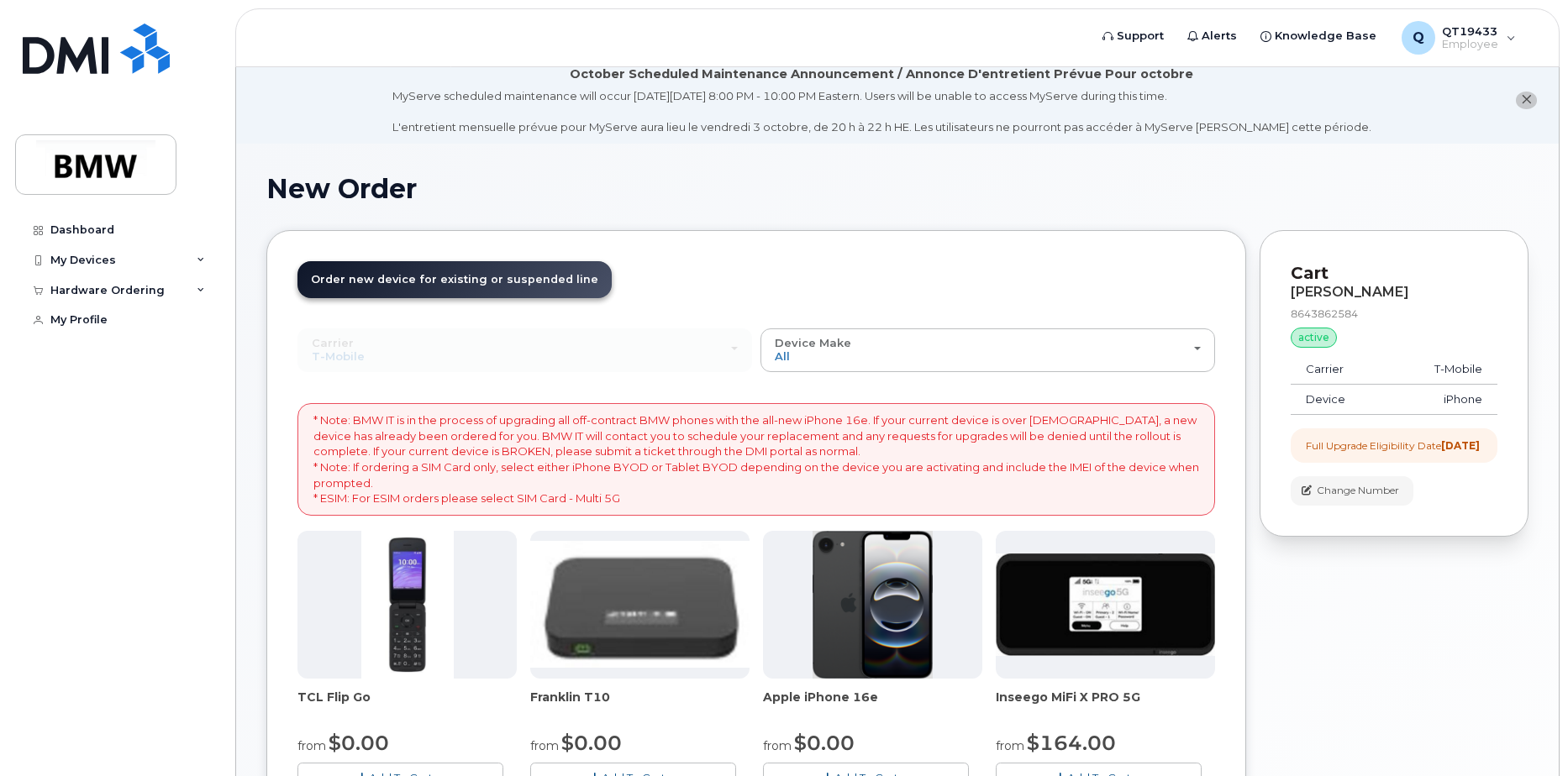
scroll to position [0, 0]
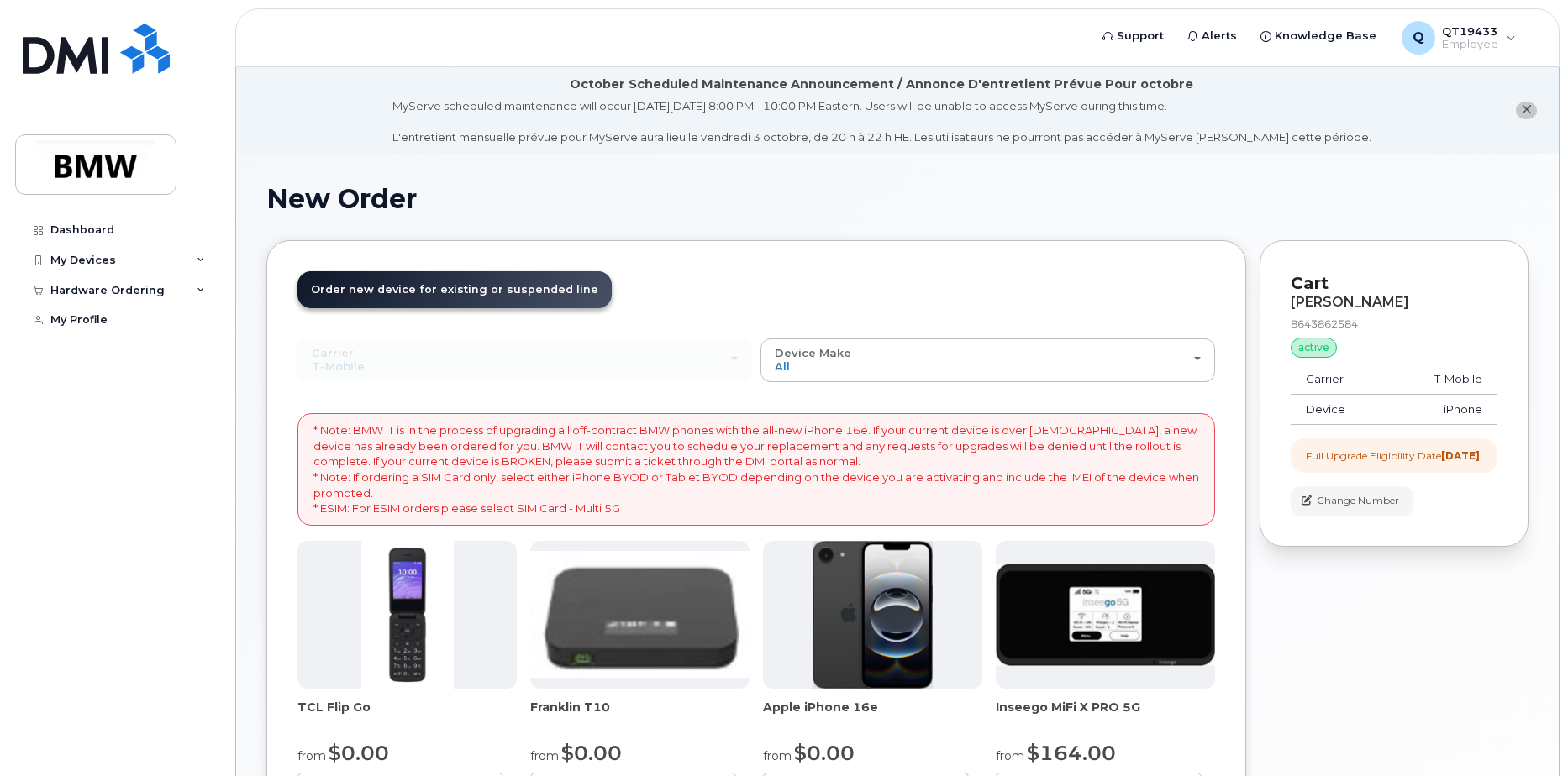
click at [552, 291] on span "Order new device for existing or suspended line" at bounding box center [454, 290] width 287 height 13
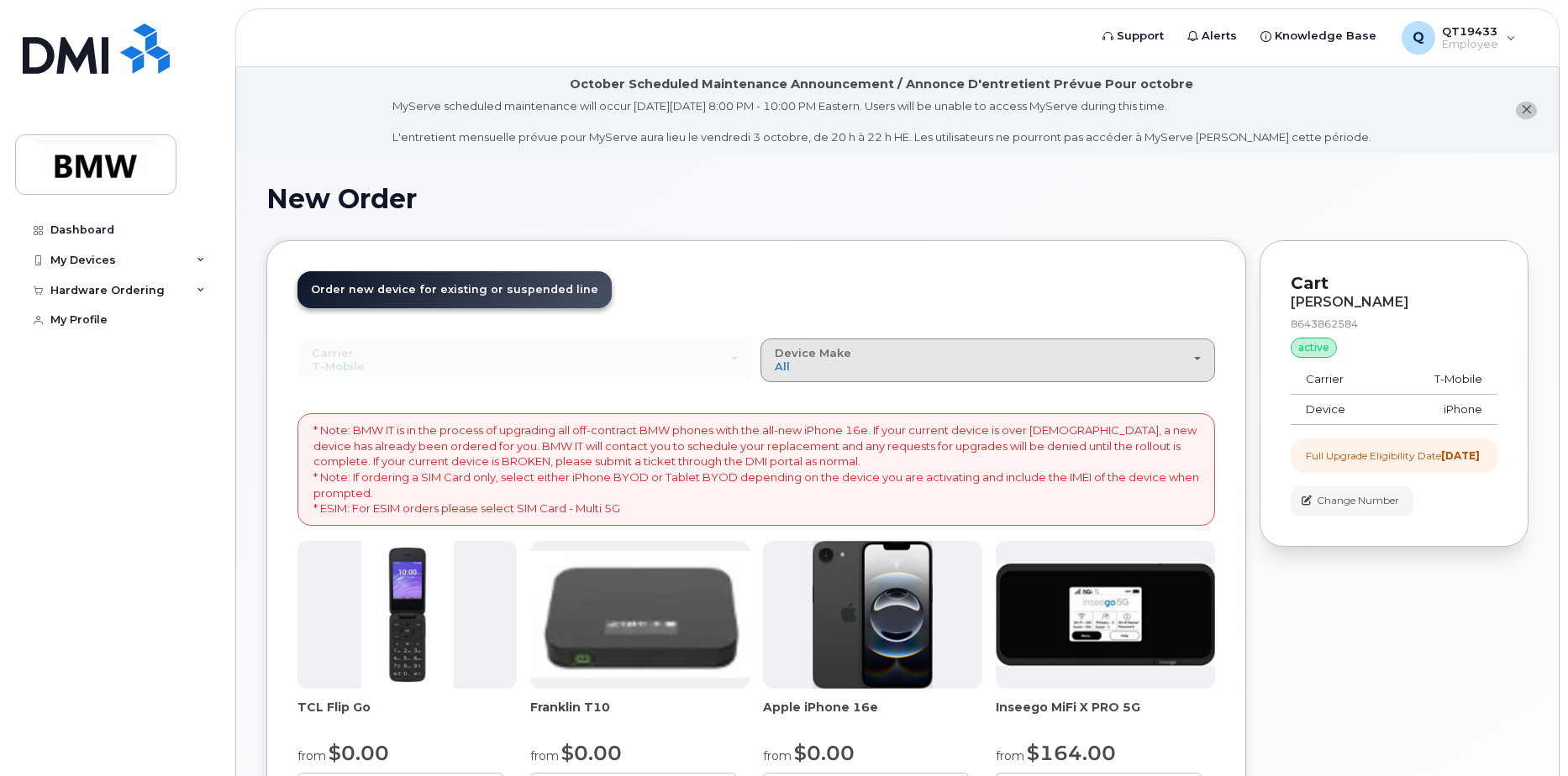
click at [1198, 365] on div "Device Make All Cell Phone iPhone Modem" at bounding box center [988, 360] width 426 height 26
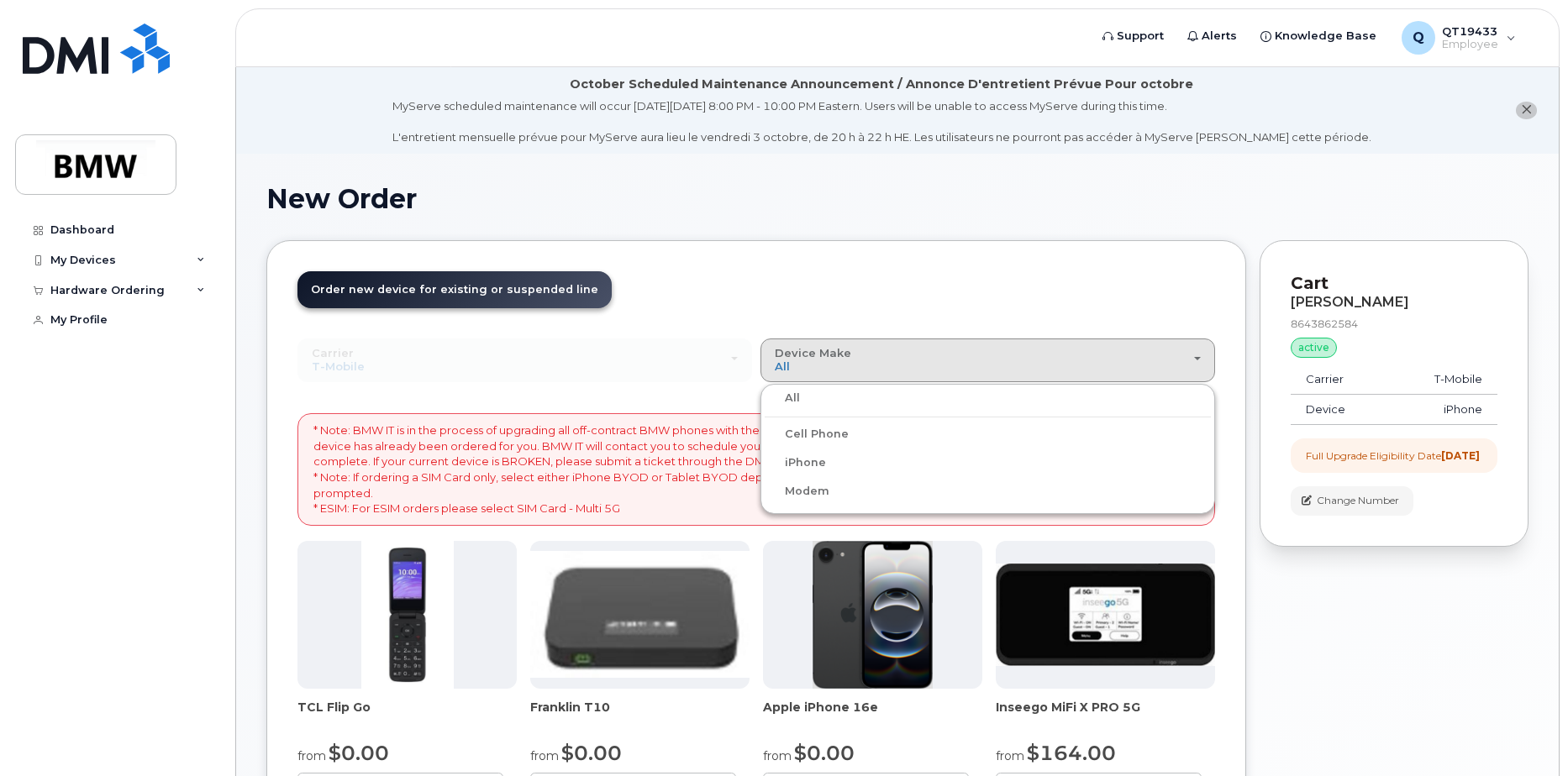
click at [805, 487] on label "Modem" at bounding box center [797, 492] width 65 height 20
click at [0, 0] on input "Modem" at bounding box center [0, 0] width 0 height 0
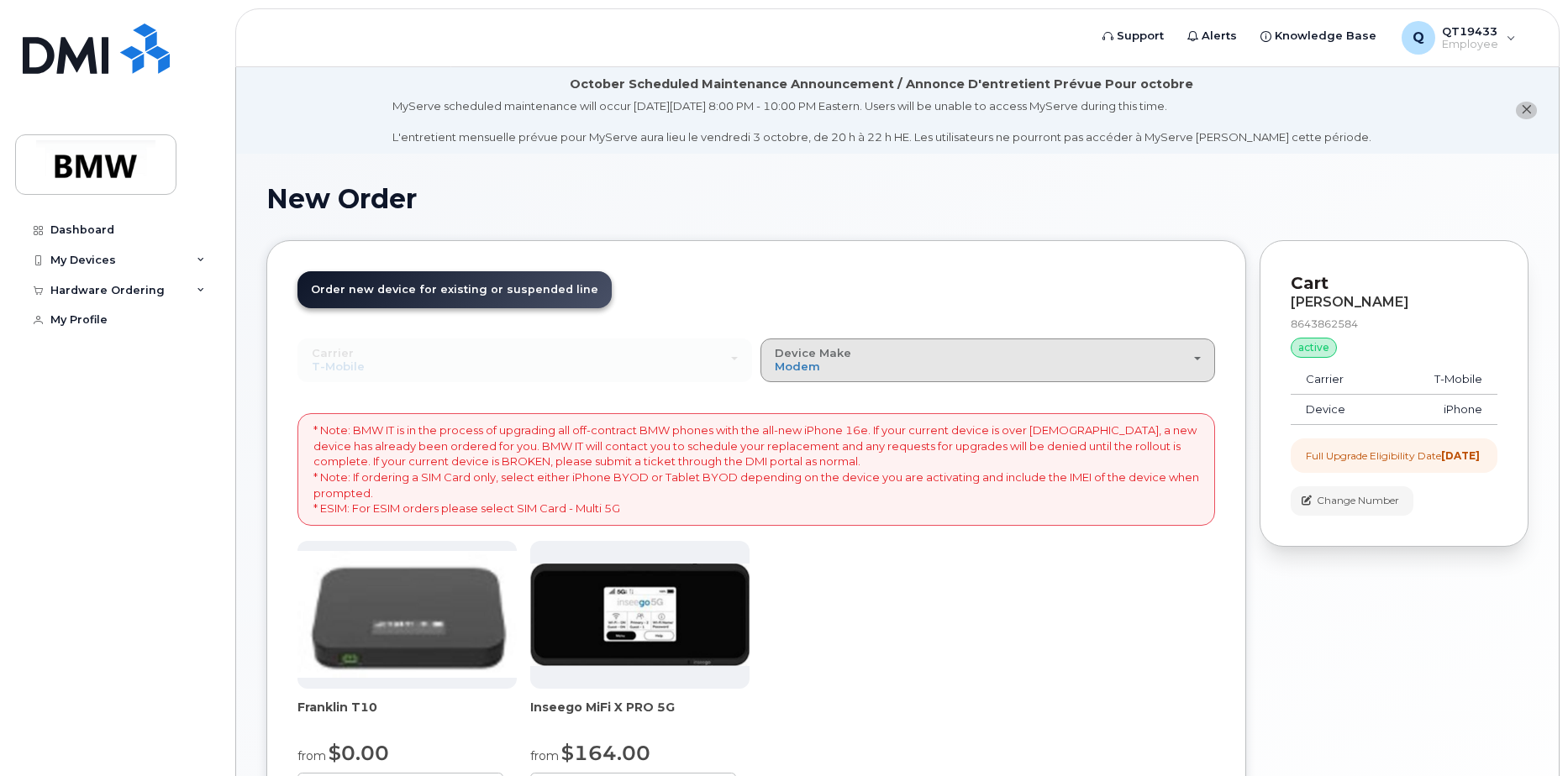
click at [1198, 360] on span "button" at bounding box center [1197, 359] width 6 height 4
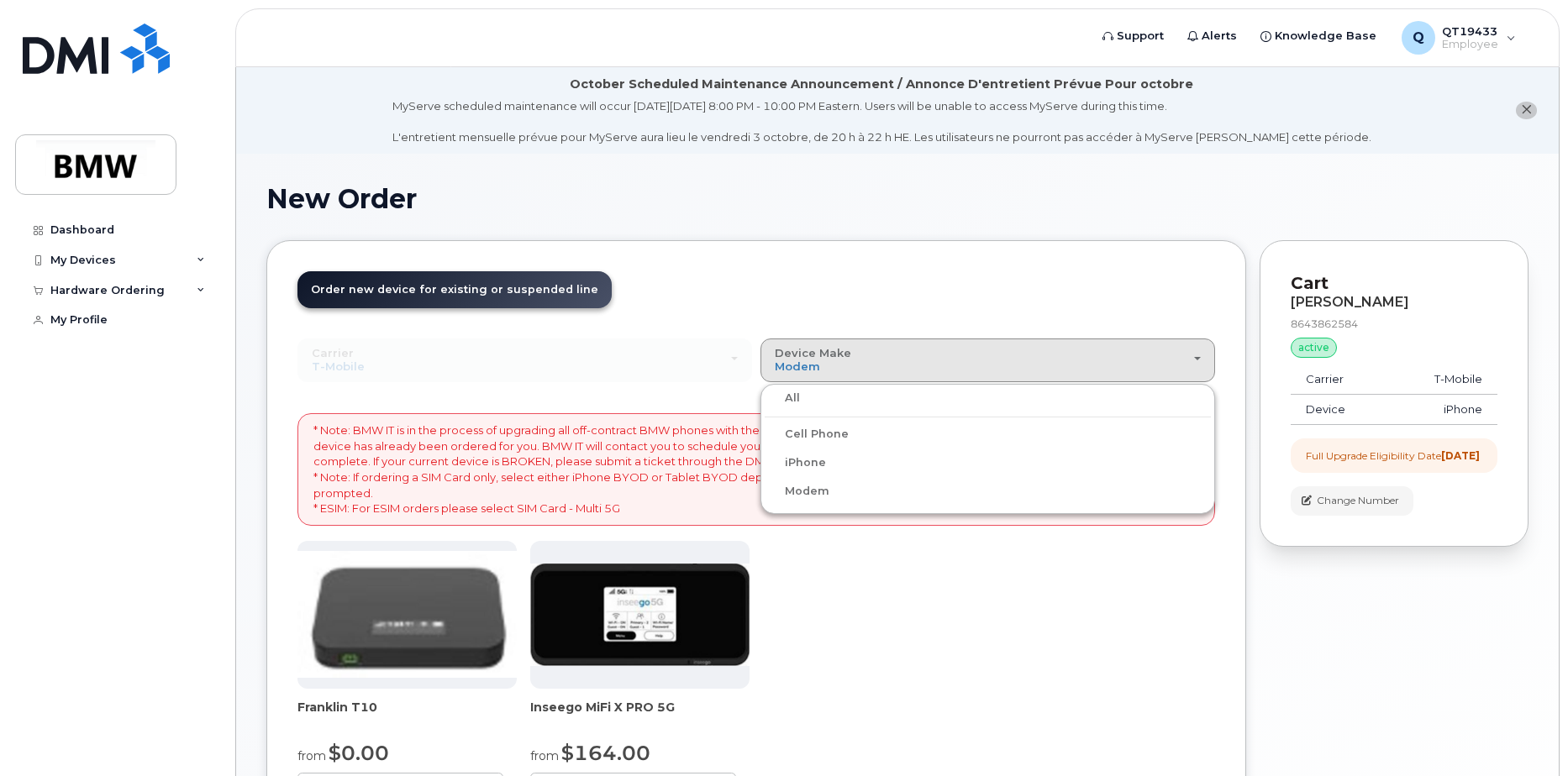
click at [831, 436] on label "Cell Phone" at bounding box center [807, 435] width 84 height 20
click at [0, 0] on input "Cell Phone" at bounding box center [0, 0] width 0 height 0
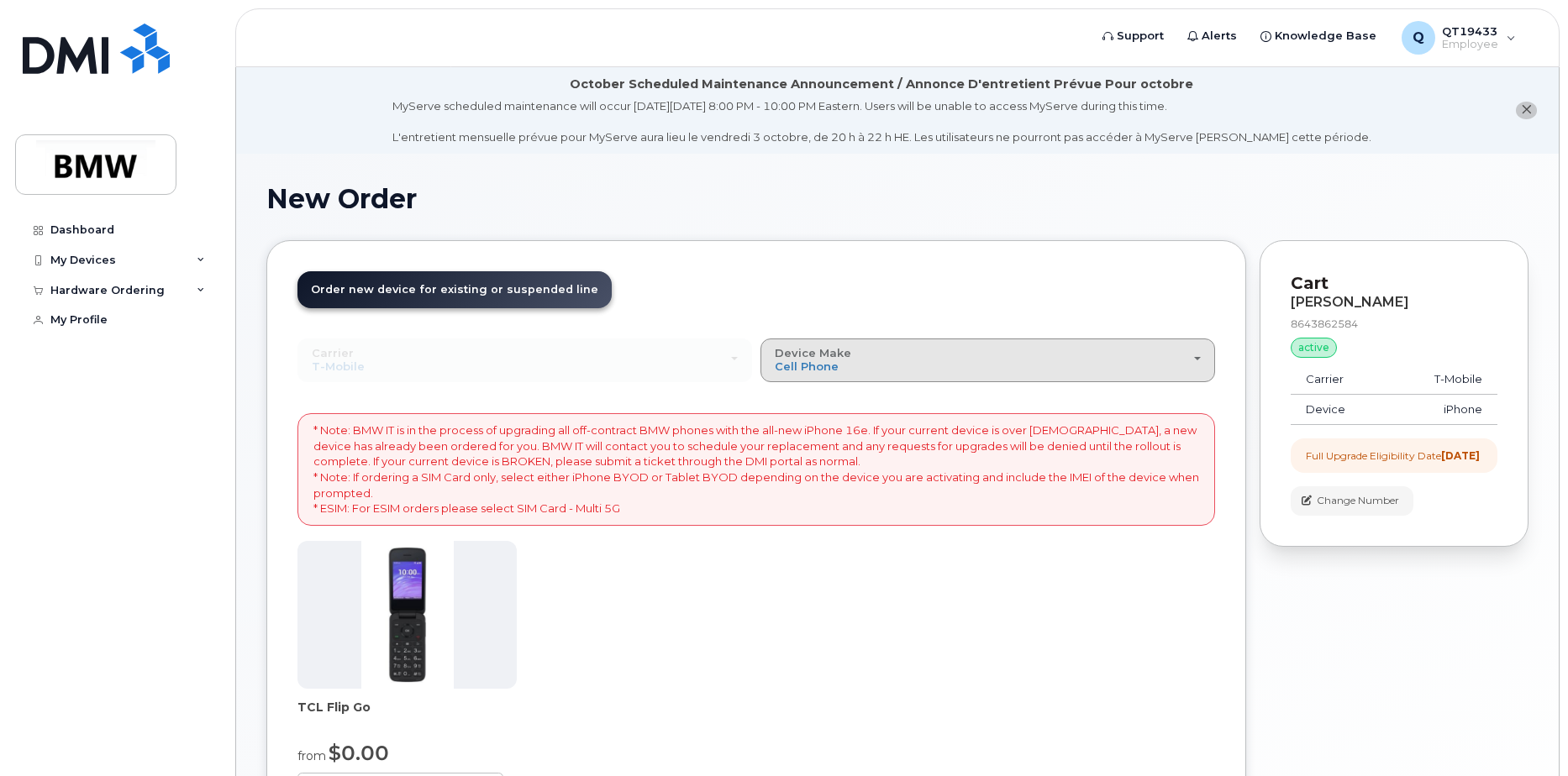
click at [1189, 360] on div "Device Make All Cell Phone iPhone Modem" at bounding box center [988, 360] width 426 height 26
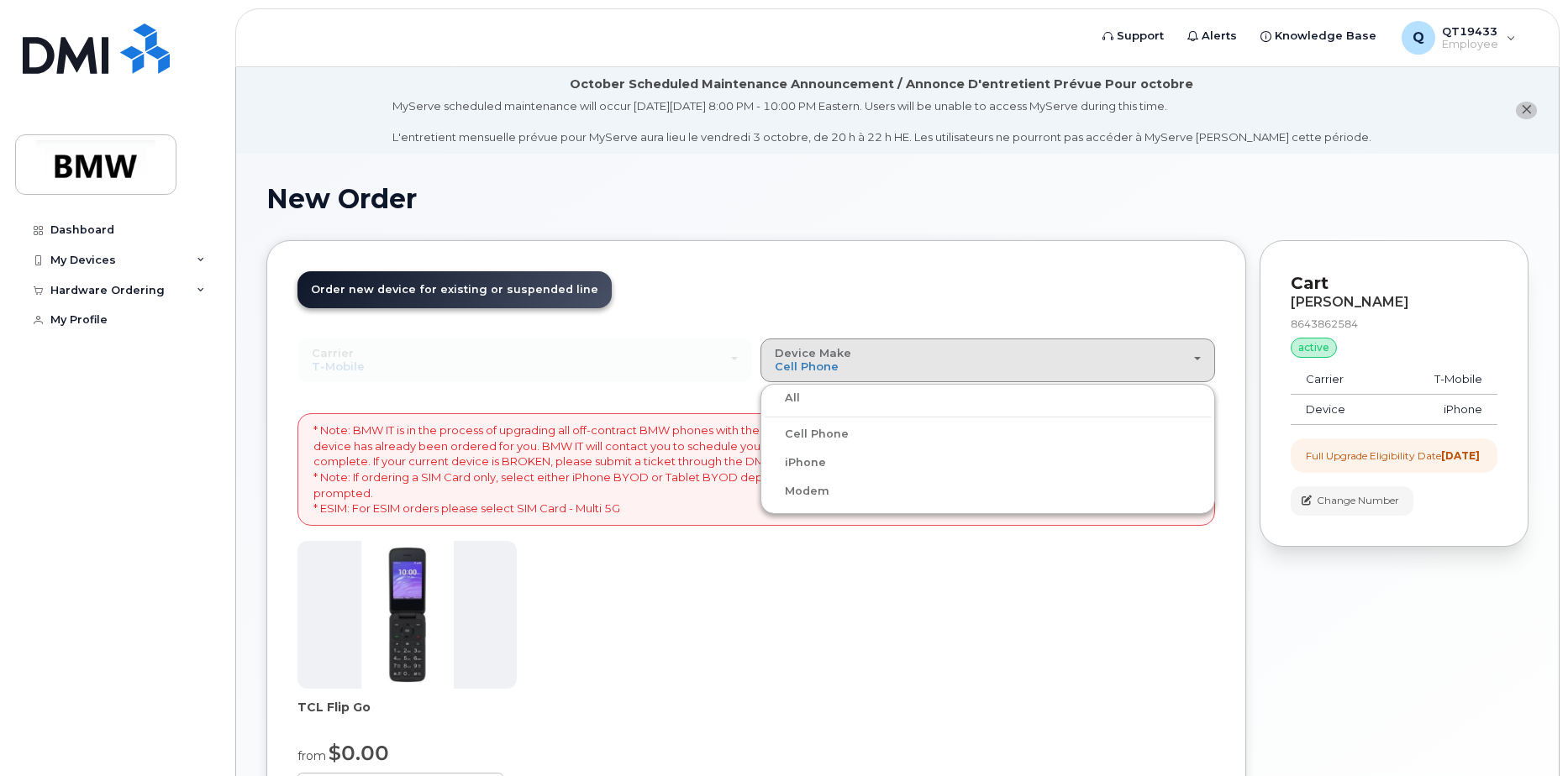
click at [795, 467] on label "iPhone" at bounding box center [796, 463] width 61 height 20
click at [0, 0] on input "iPhone" at bounding box center [0, 0] width 0 height 0
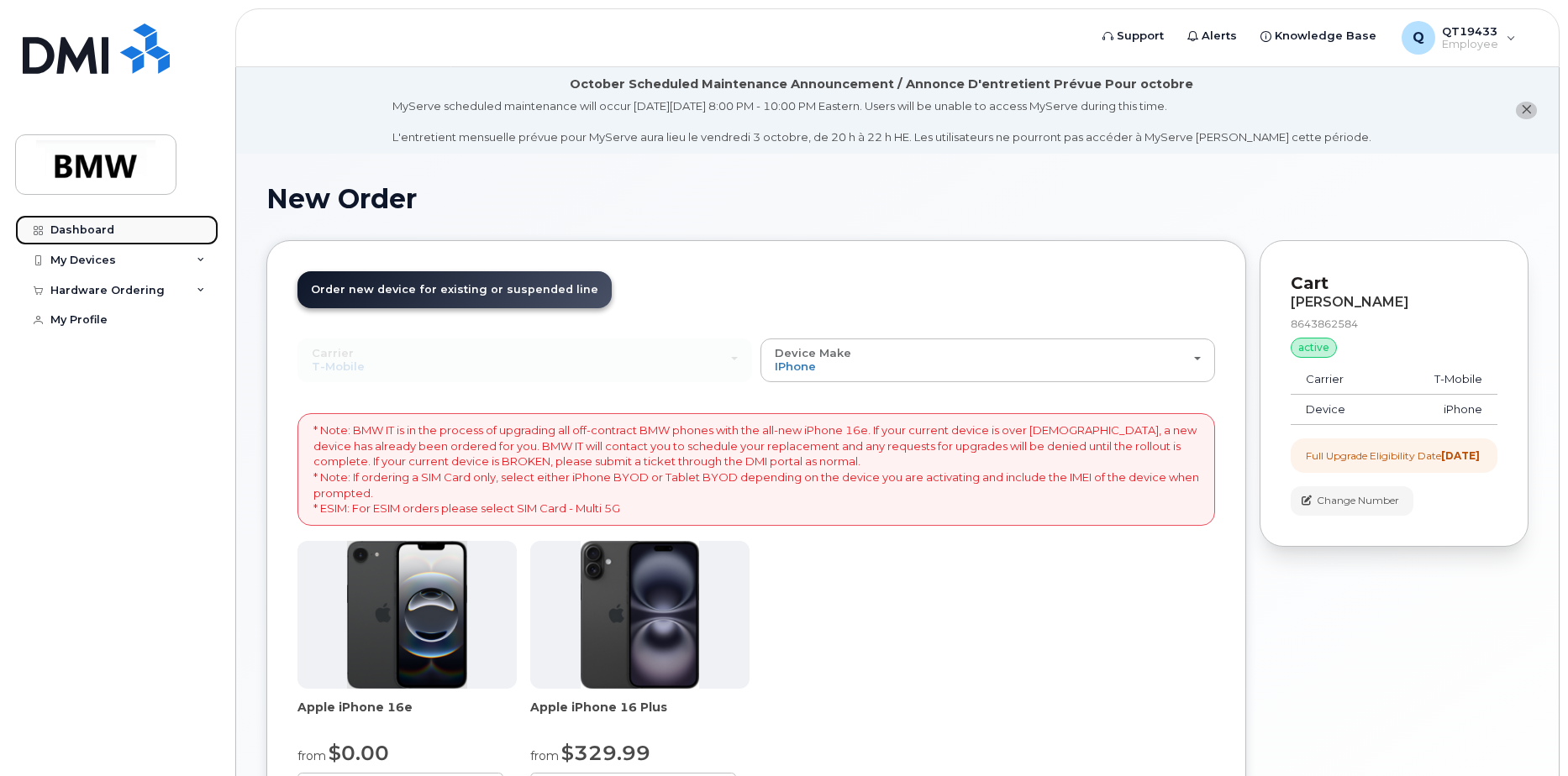
click at [78, 230] on div "Dashboard" at bounding box center [82, 230] width 64 height 14
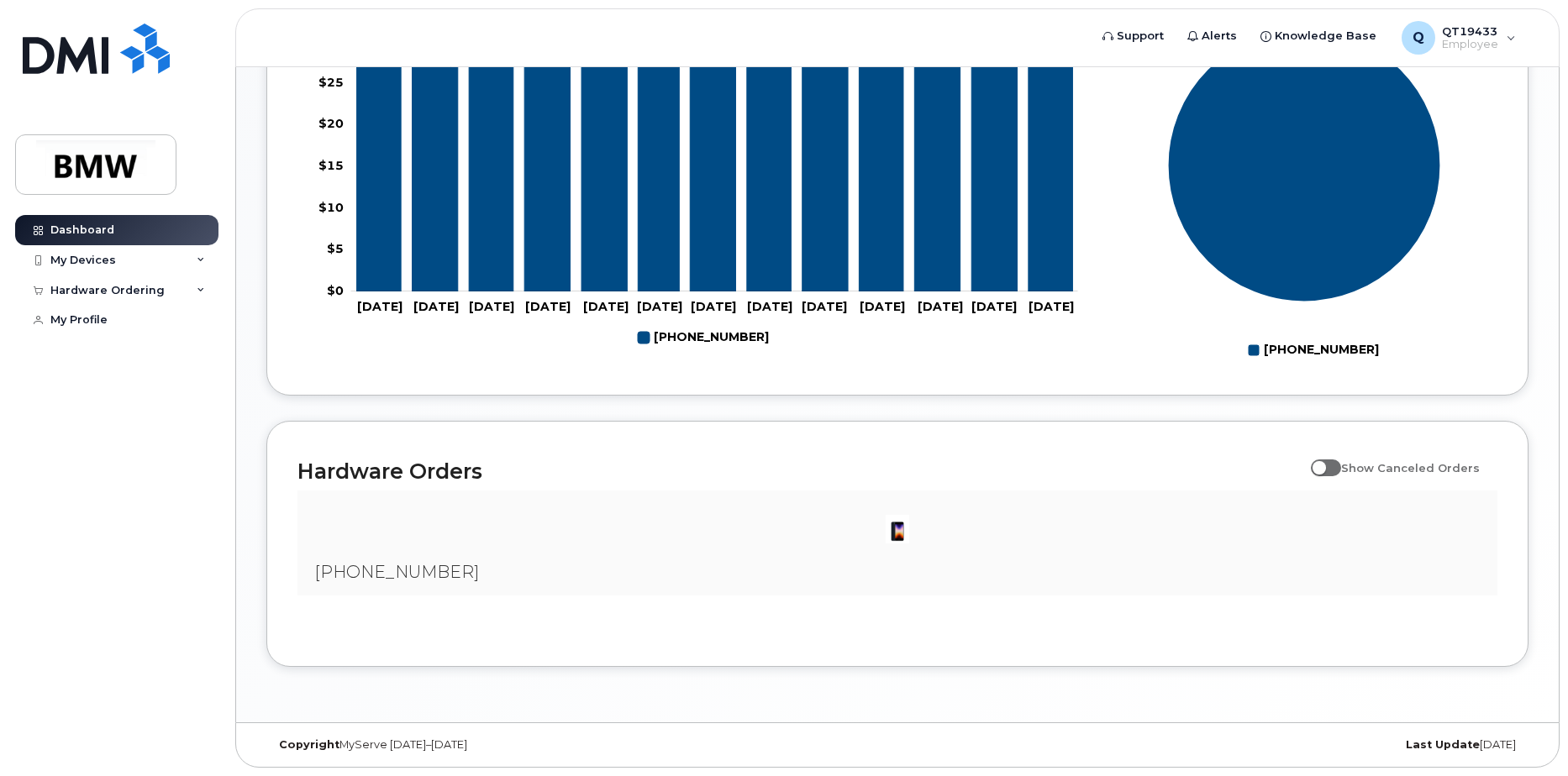
scroll to position [754, 0]
click at [1324, 465] on input "Show Canceled Orders" at bounding box center [1317, 459] width 14 height 14
click at [1331, 472] on span at bounding box center [1325, 468] width 30 height 17
click at [1324, 465] on input "Show Canceled Orders" at bounding box center [1317, 459] width 14 height 14
checkbox input "false"
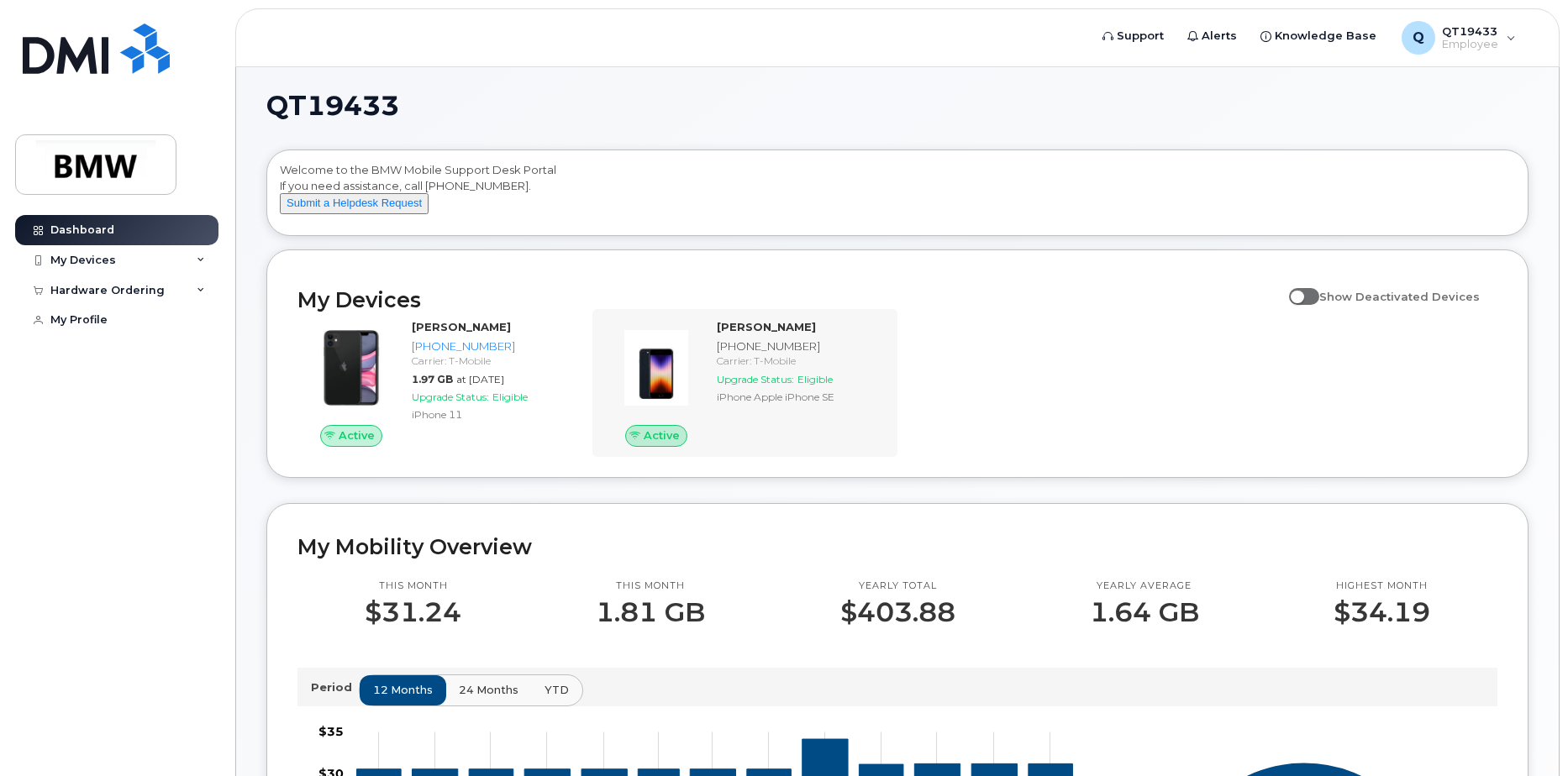
scroll to position [0, 0]
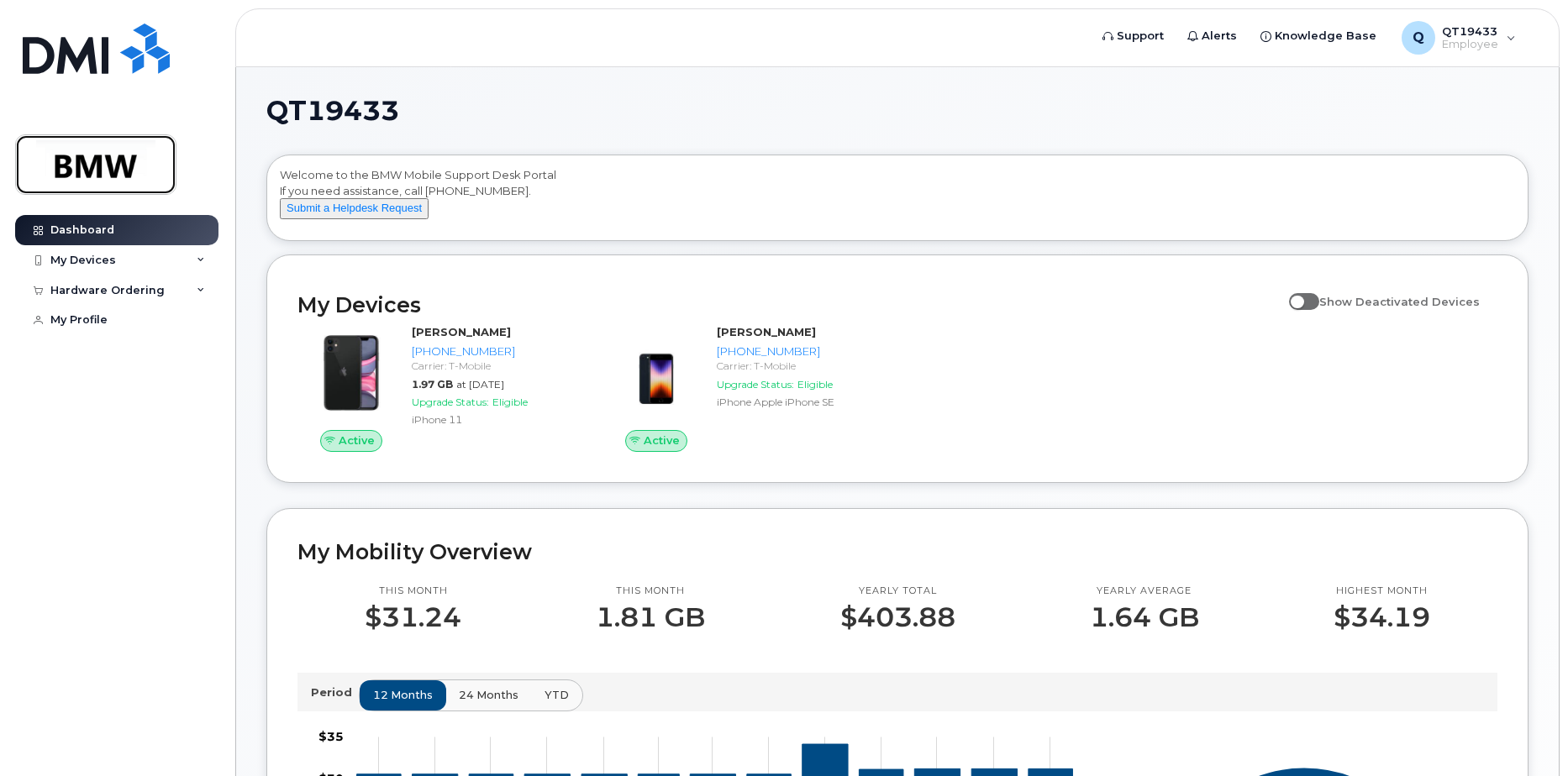
click at [107, 147] on img at bounding box center [96, 164] width 129 height 49
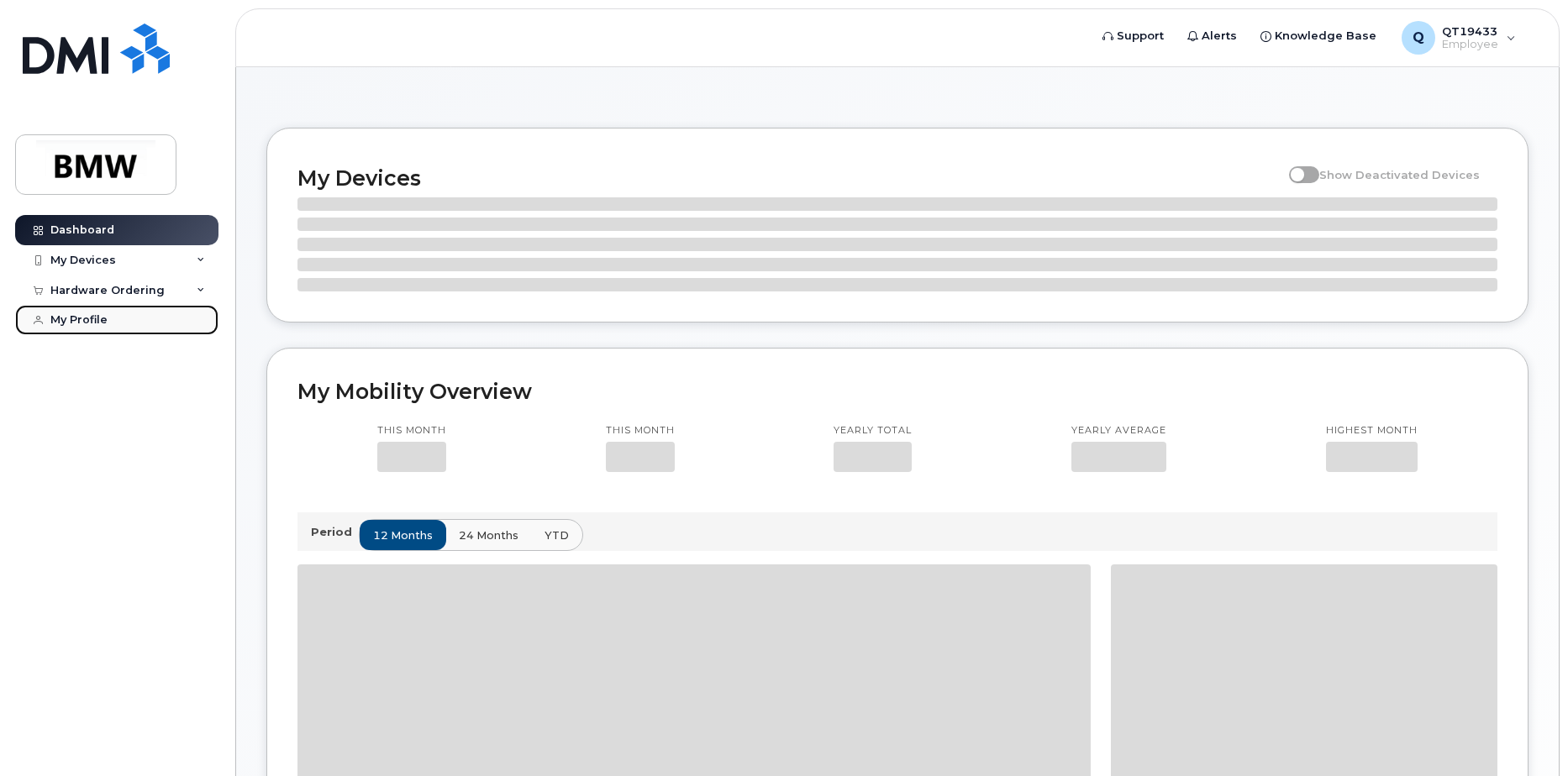
click at [61, 324] on div "My Profile" at bounding box center [79, 320] width 57 height 14
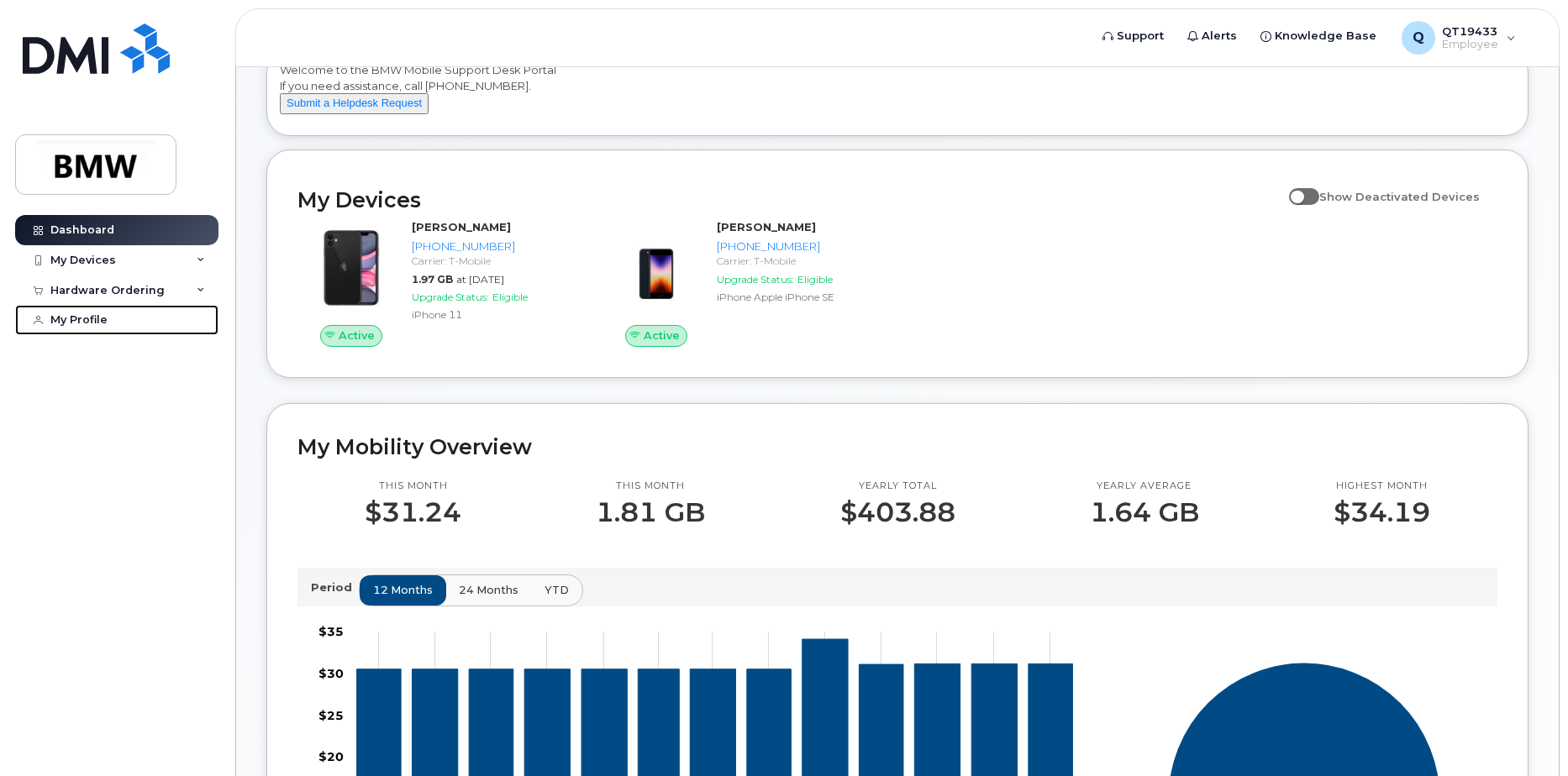
scroll to position [420, 0]
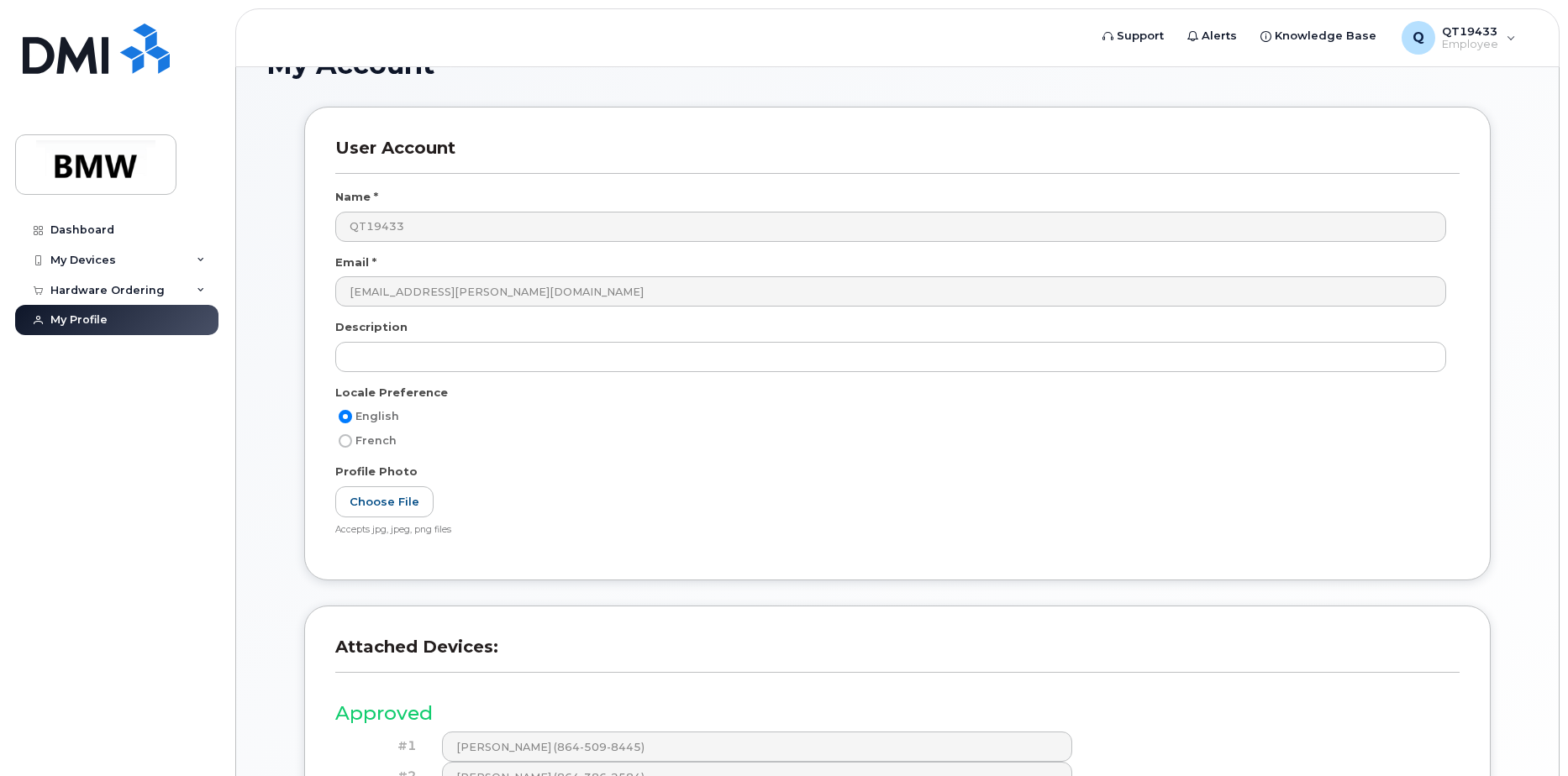
scroll to position [116, 0]
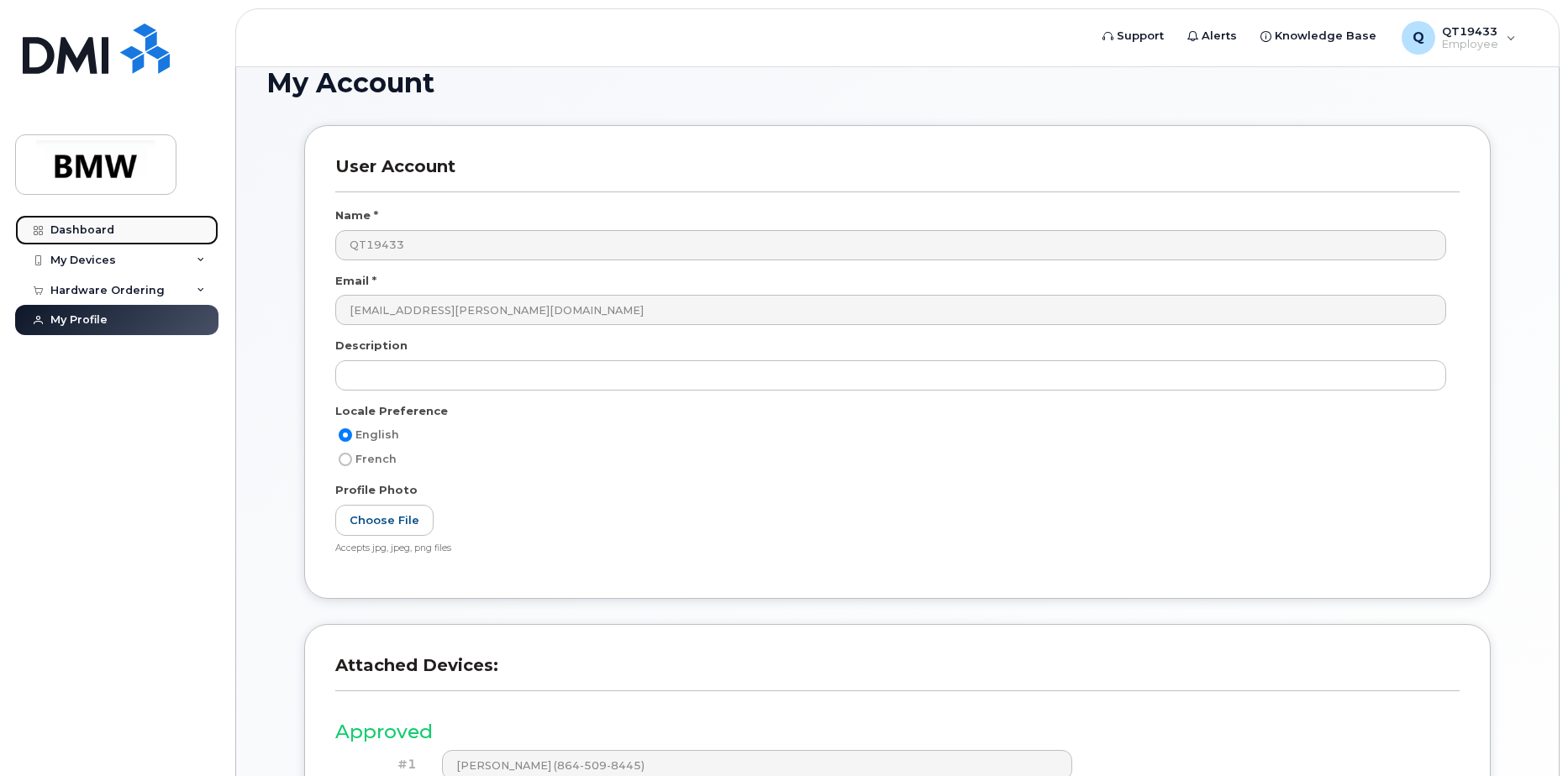
click at [52, 227] on div "Dashboard" at bounding box center [82, 230] width 64 height 14
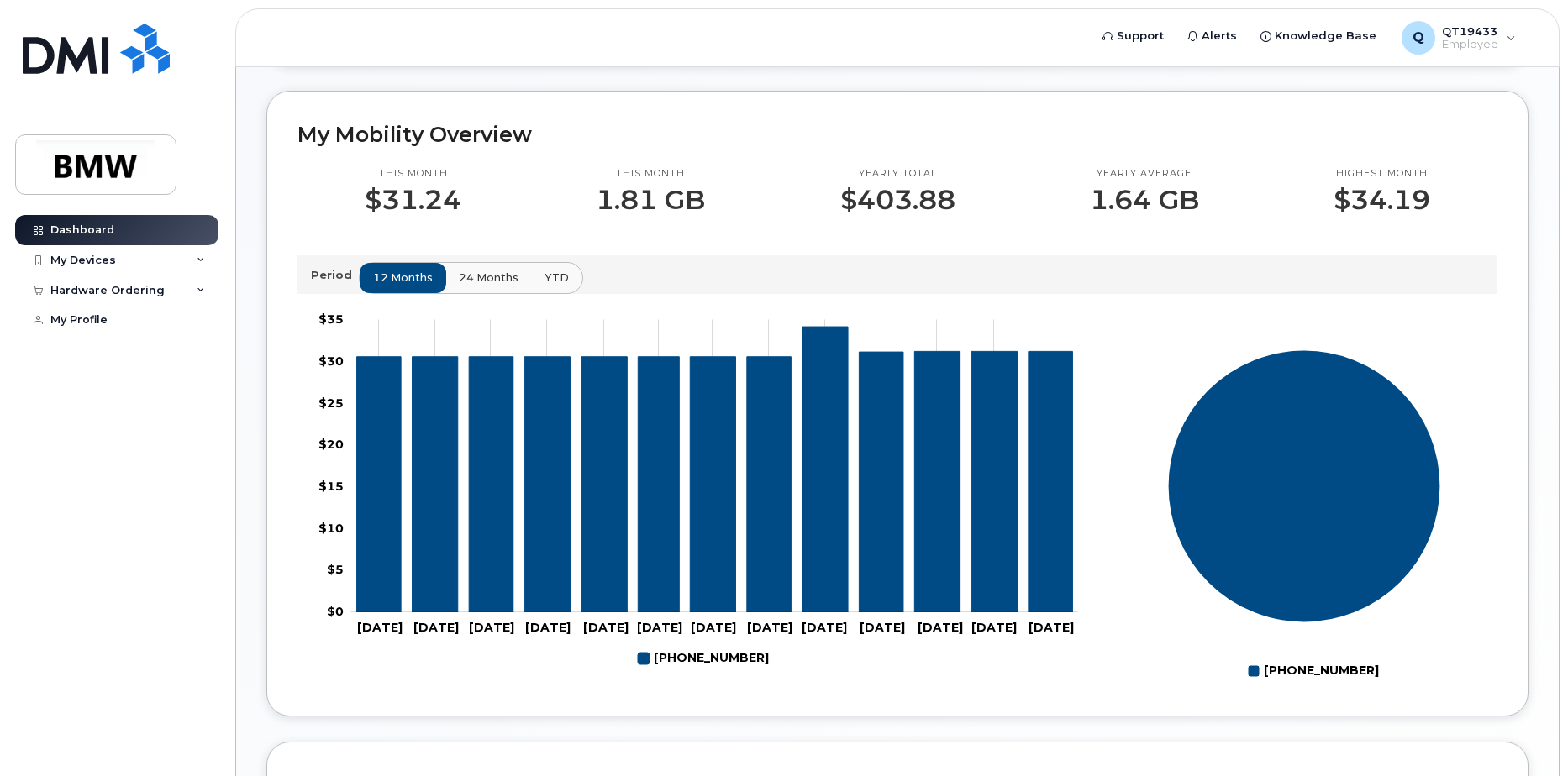
scroll to position [333, 0]
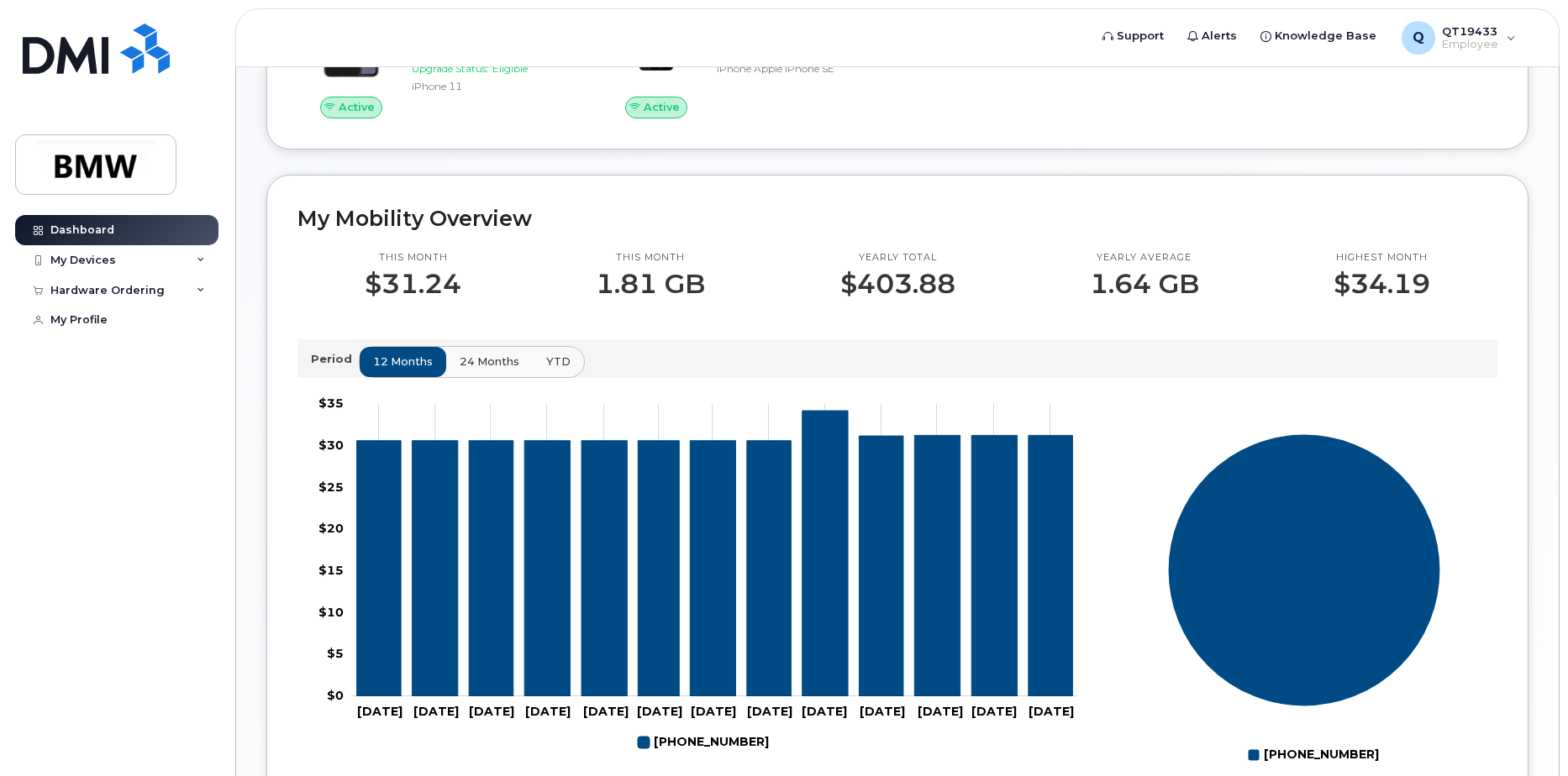
click at [484, 370] on span "24 months" at bounding box center [489, 361] width 60 height 16
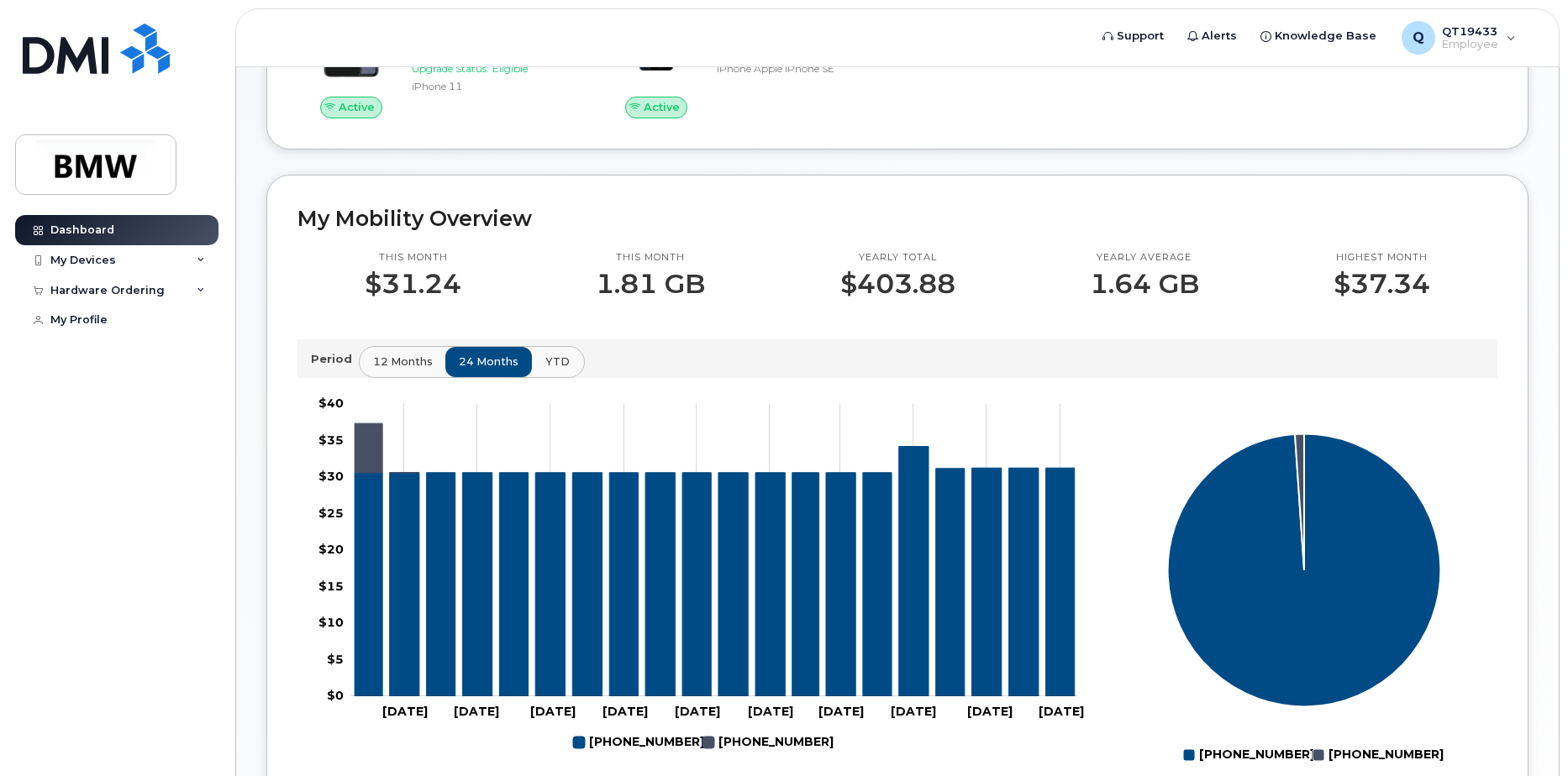
click at [557, 370] on span "YTD" at bounding box center [557, 361] width 24 height 16
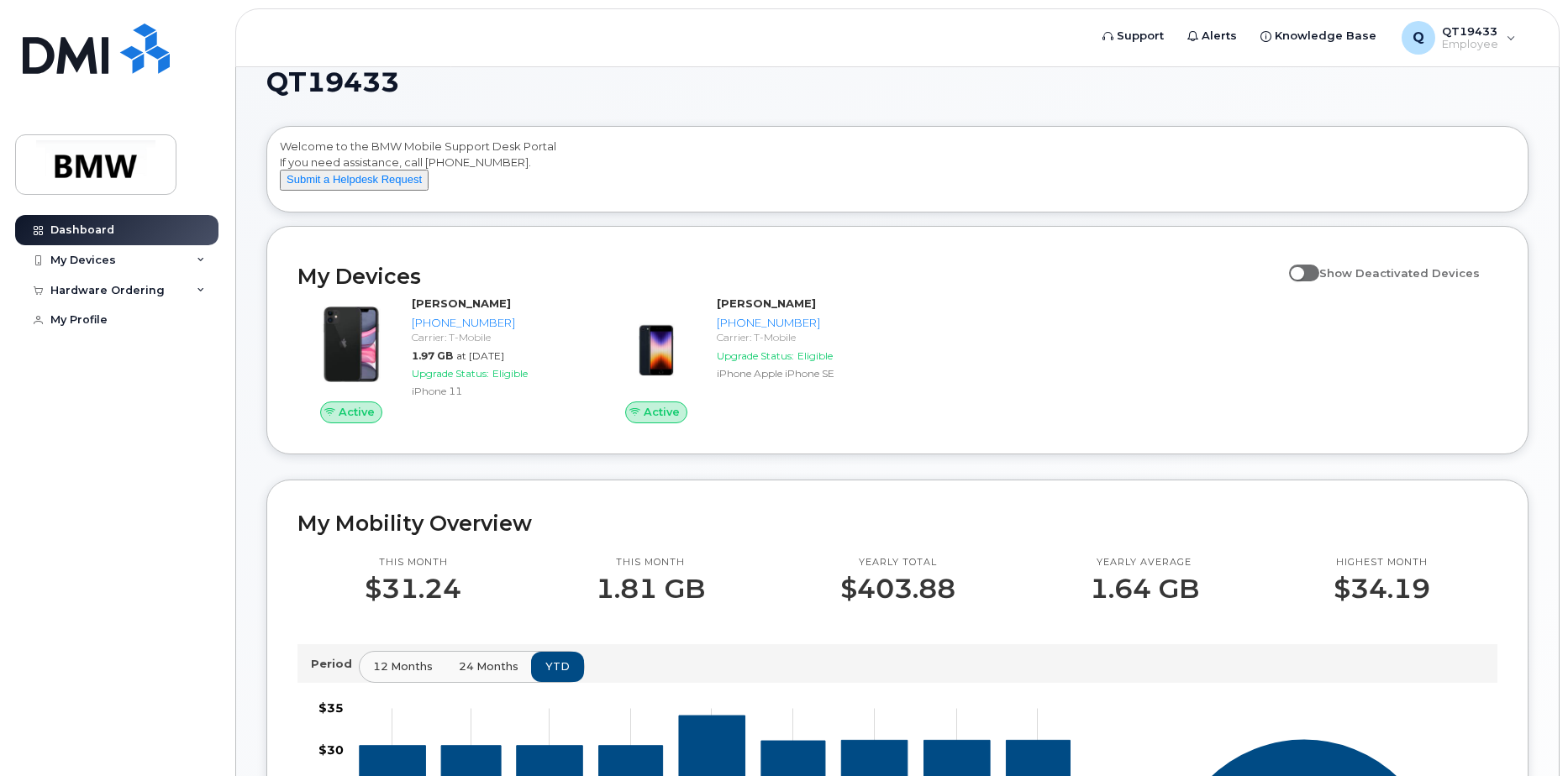
scroll to position [0, 0]
